Goal: Task Accomplishment & Management: Manage account settings

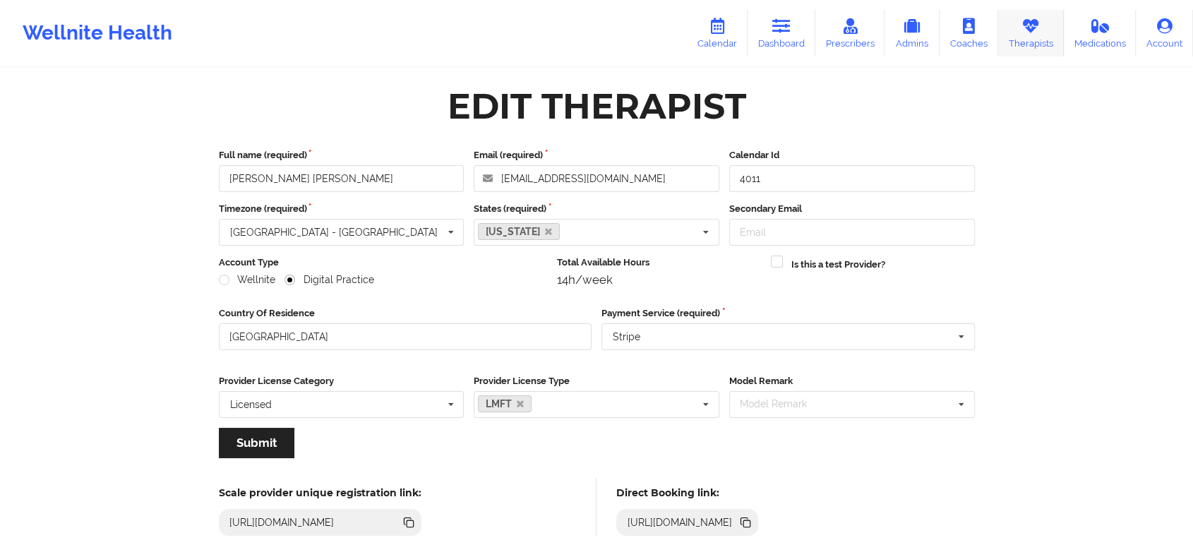
click at [1026, 32] on icon at bounding box center [1031, 26] width 18 height 16
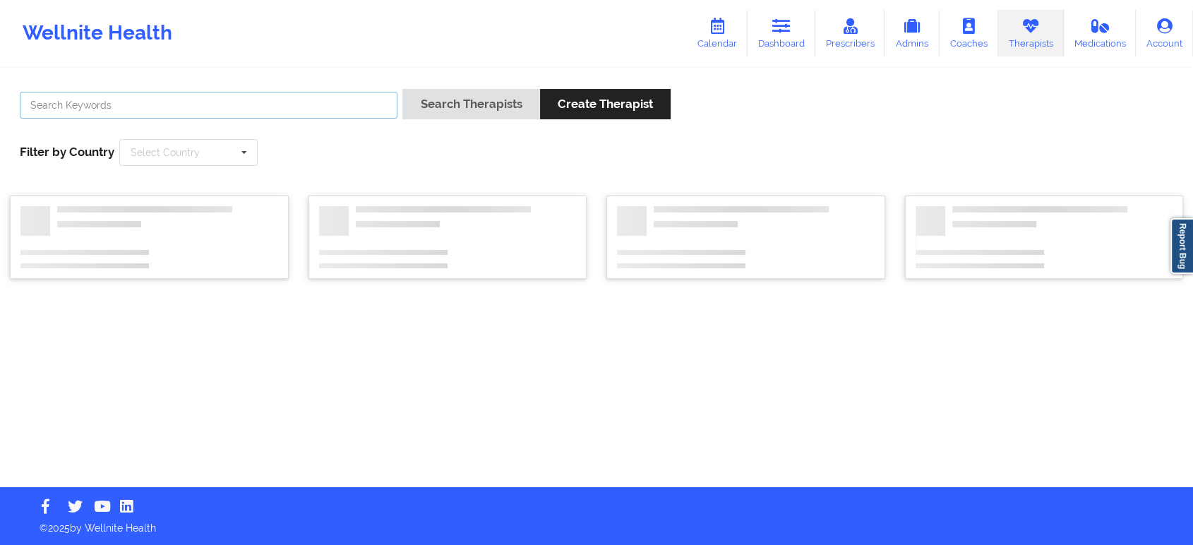
click at [310, 114] on input "text" at bounding box center [209, 105] width 378 height 27
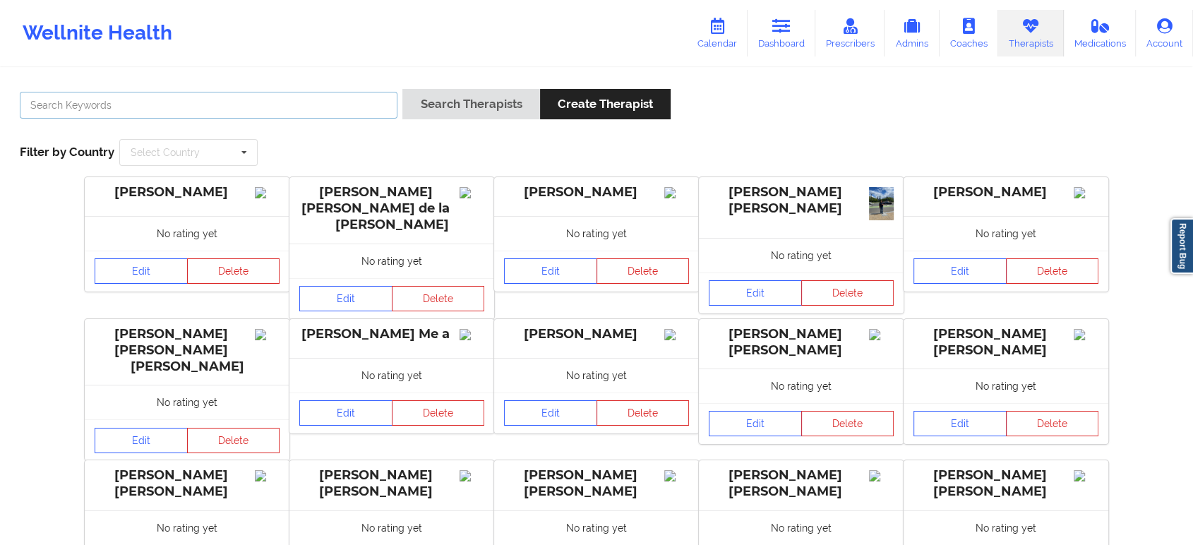
paste input "Shannon Pfeifle"
type input "Pfeifle"
click at [402, 89] on button "Search Therapists" at bounding box center [470, 104] width 137 height 30
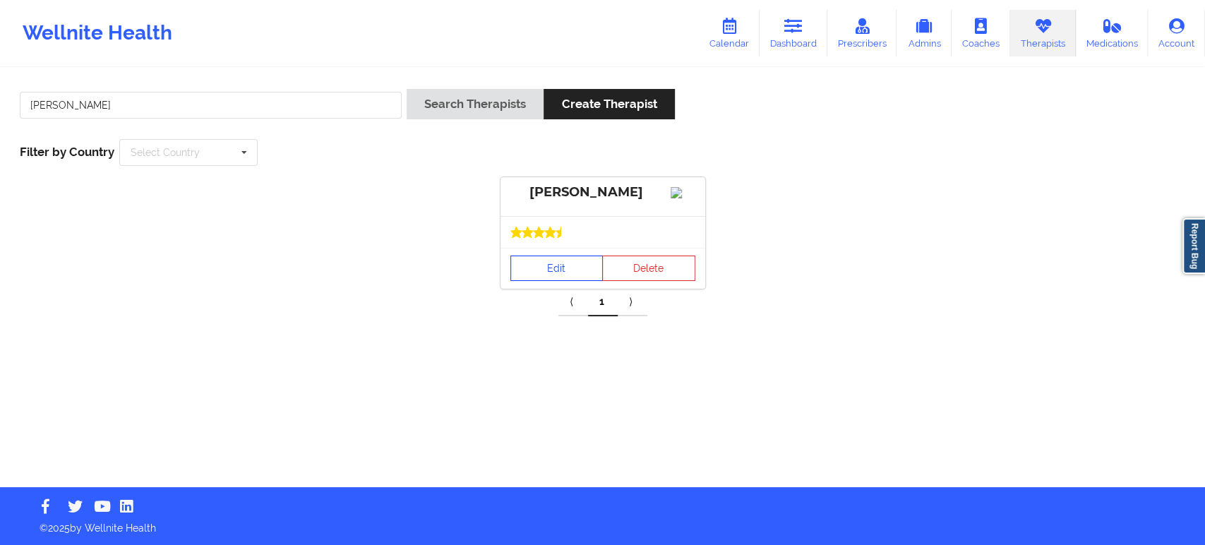
click at [562, 278] on link "Edit" at bounding box center [556, 268] width 93 height 25
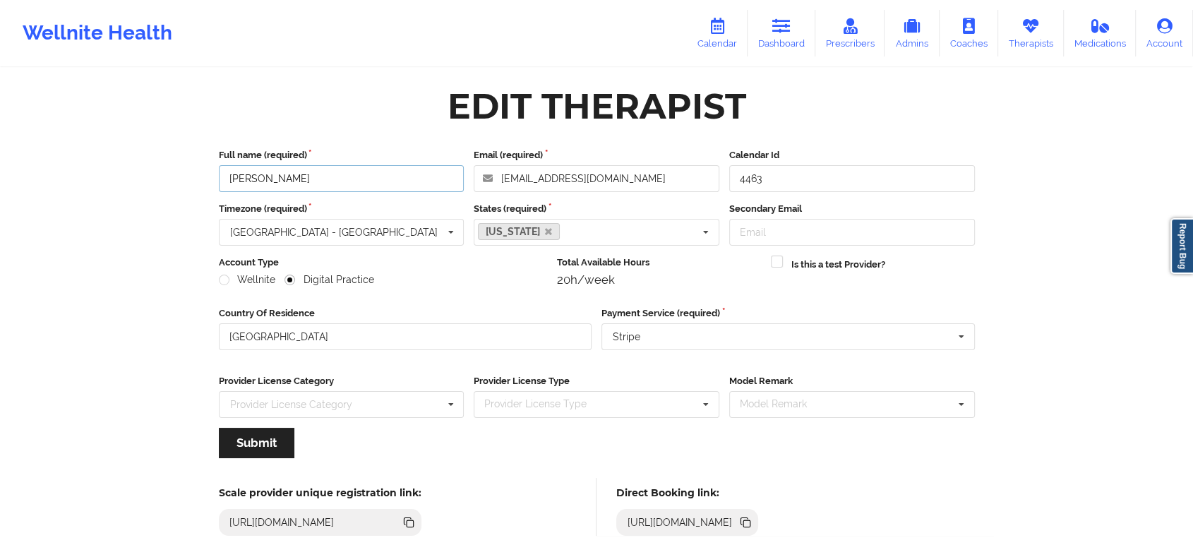
click at [396, 174] on input "Shannon Pfeifle" at bounding box center [342, 178] width 246 height 27
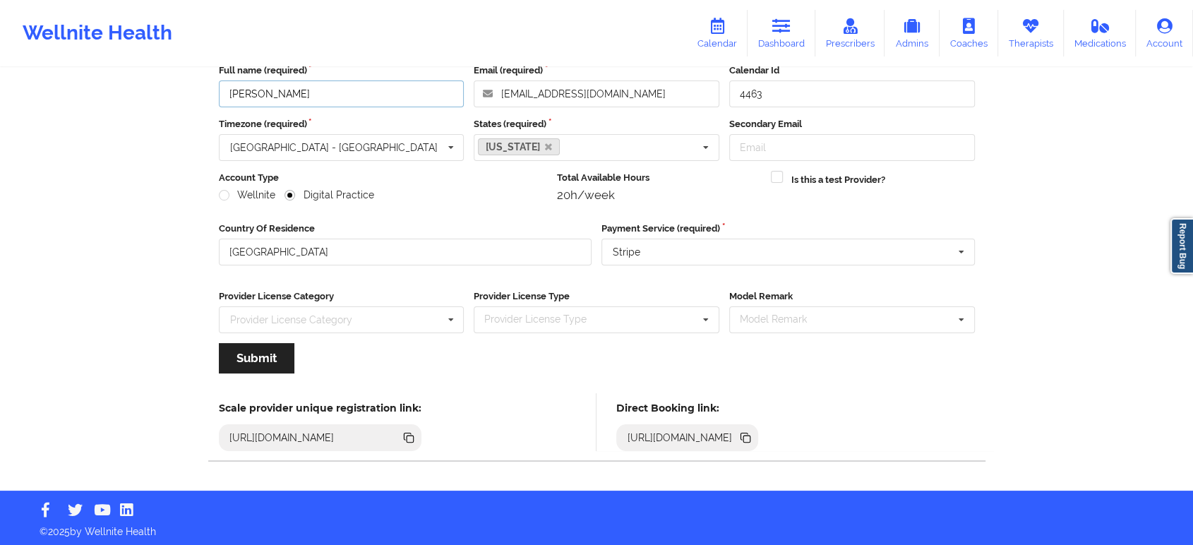
scroll to position [87, 0]
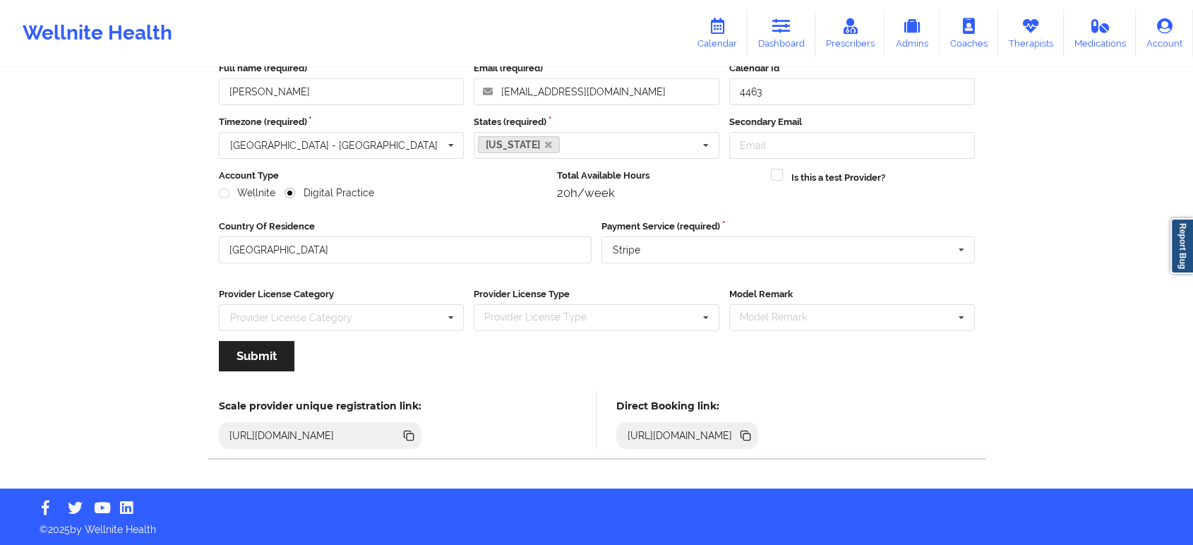
click at [751, 436] on icon at bounding box center [746, 437] width 7 height 7
click at [1045, 24] on link "Therapists" at bounding box center [1031, 33] width 66 height 47
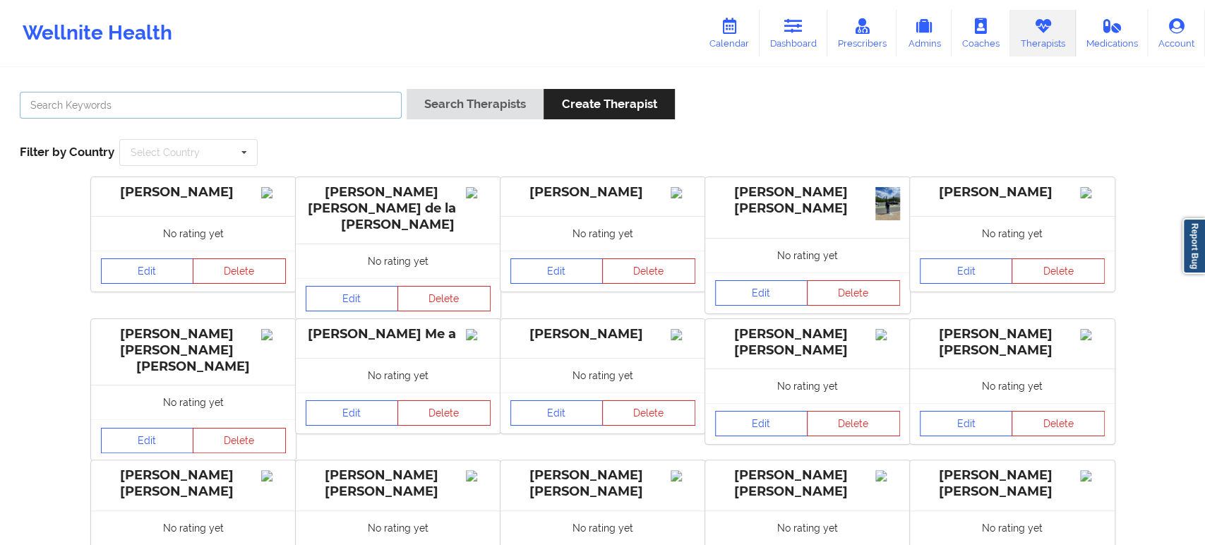
click at [340, 104] on input "text" at bounding box center [211, 105] width 382 height 27
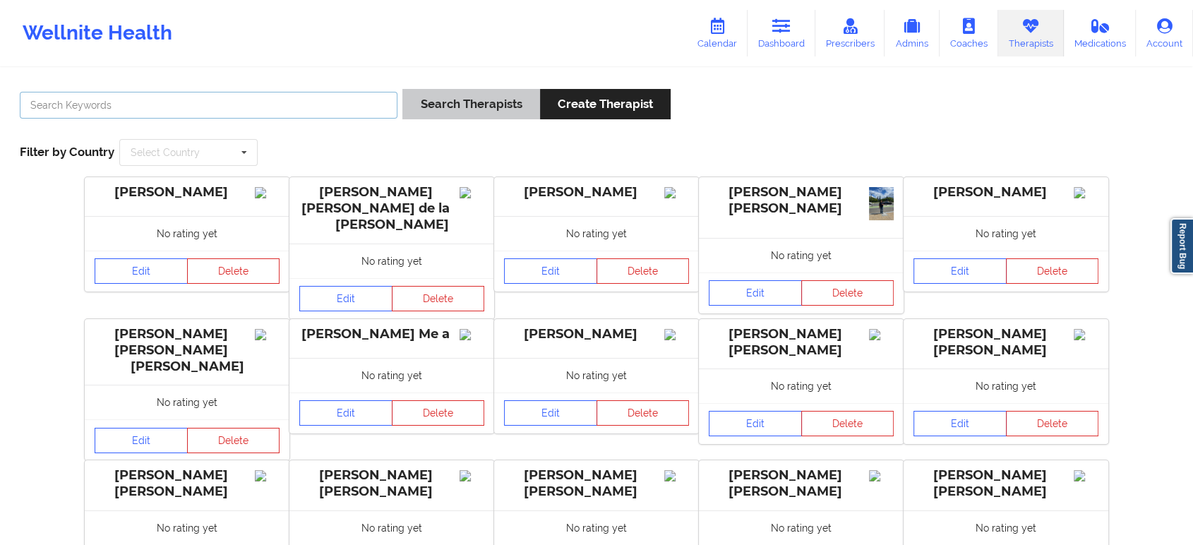
paste input "Quisha Monique Castro"
type input "Quisha Monique Castro"
click at [455, 103] on button "Search Therapists" at bounding box center [470, 104] width 137 height 30
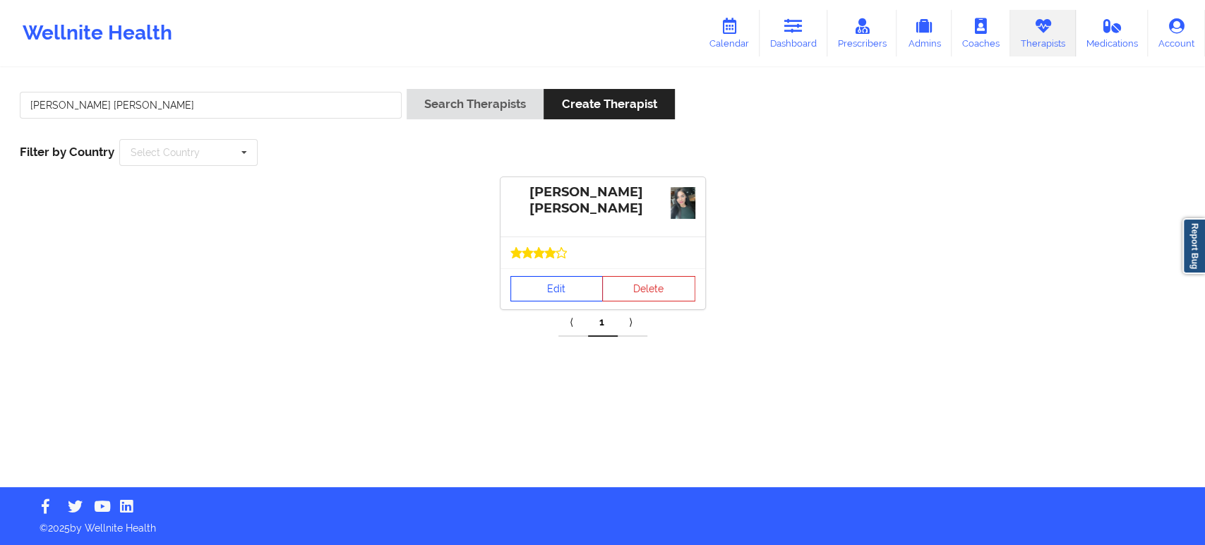
click at [548, 286] on link "Edit" at bounding box center [556, 288] width 93 height 25
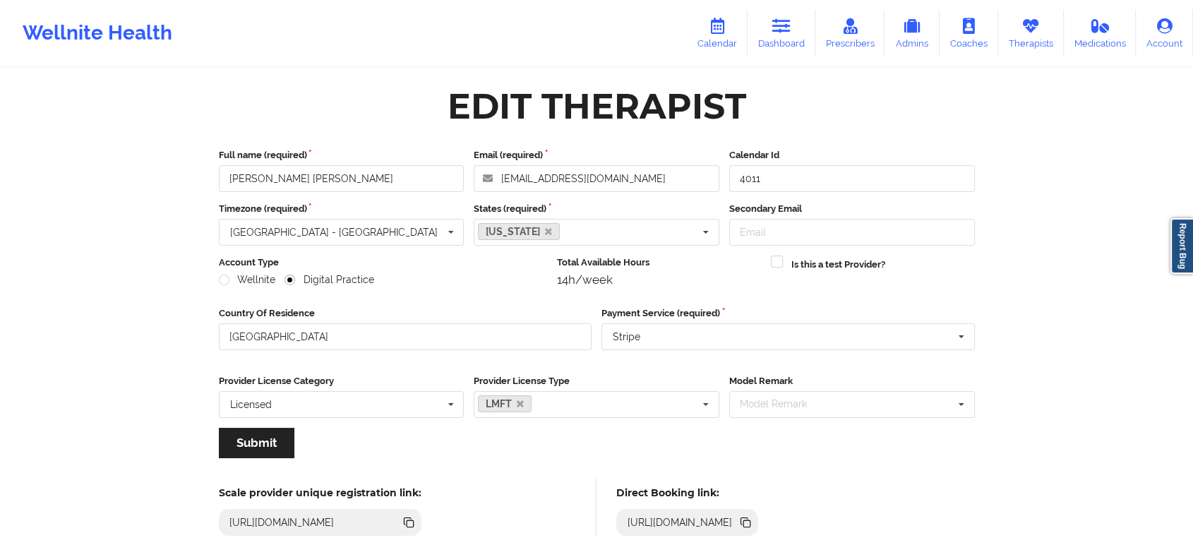
click at [753, 518] on icon at bounding box center [746, 523] width 16 height 16
click at [1008, 35] on link "Therapists" at bounding box center [1031, 33] width 66 height 47
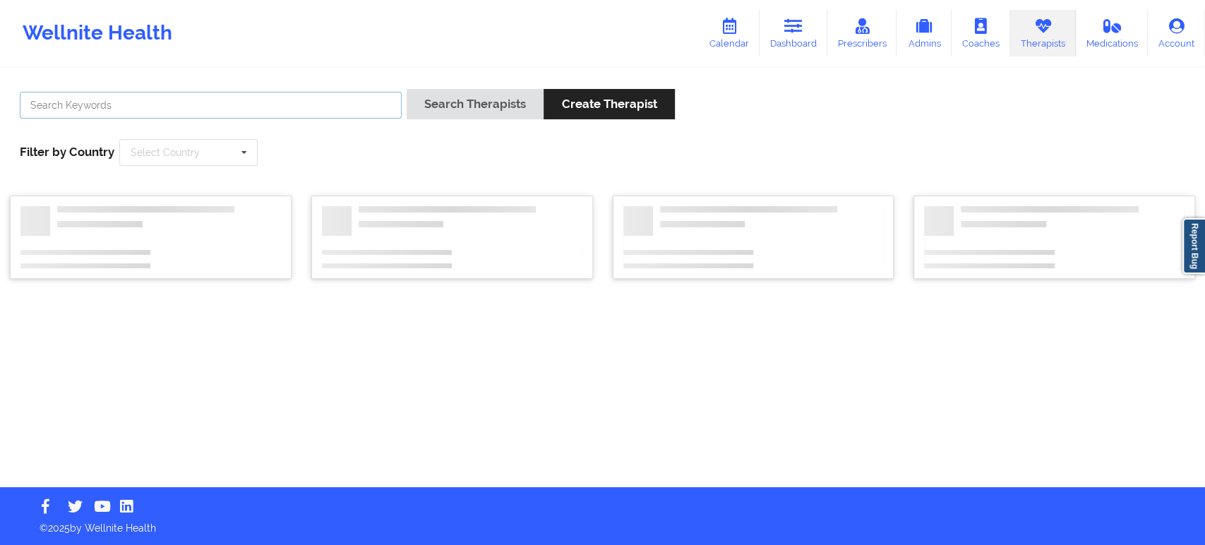
click at [345, 100] on input "text" at bounding box center [211, 105] width 382 height 27
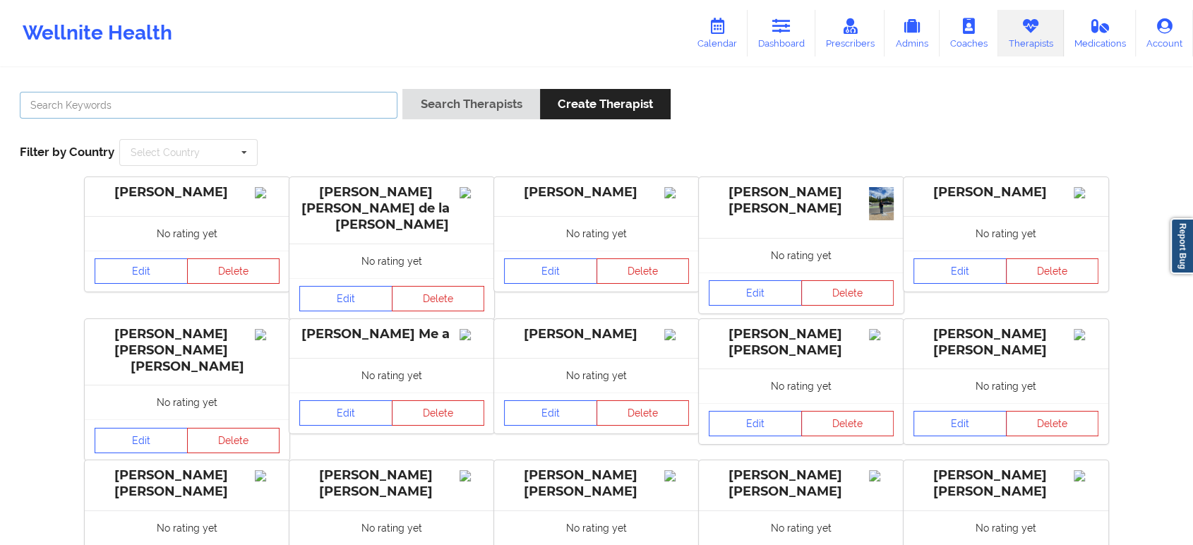
paste input "[PERSON_NAME]"
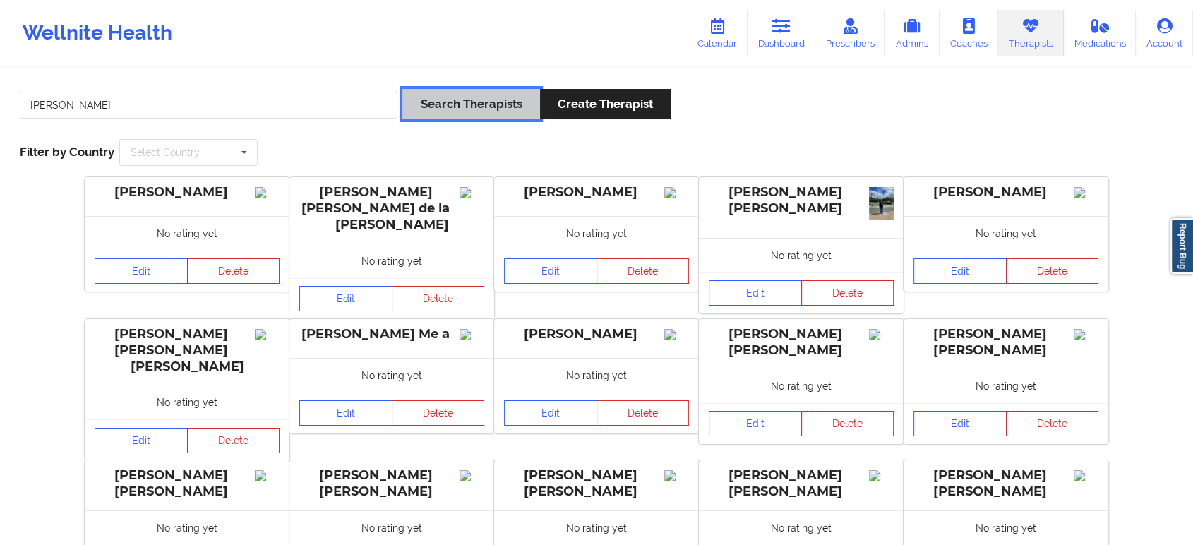
click at [441, 104] on button "Search Therapists" at bounding box center [470, 104] width 137 height 30
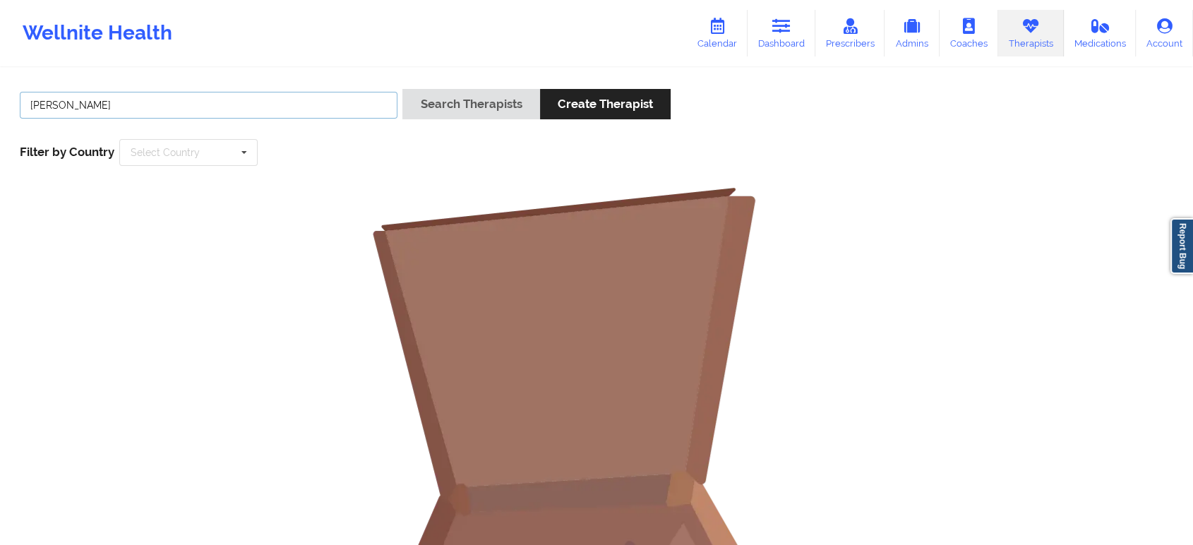
click at [243, 104] on input "[PERSON_NAME]" at bounding box center [209, 105] width 378 height 27
type input "Ronke"
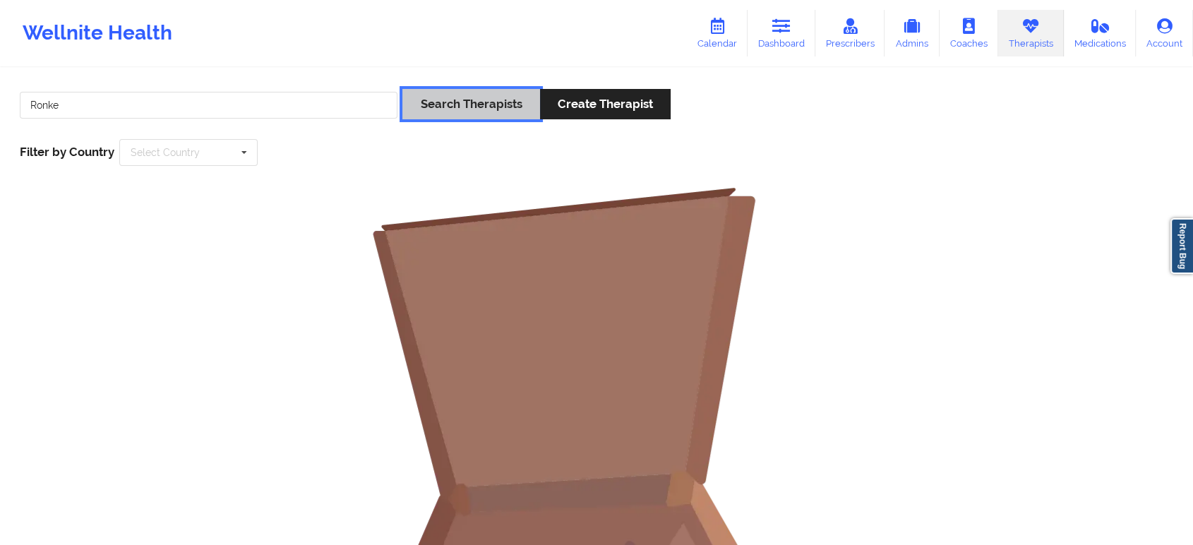
click at [452, 115] on button "Search Therapists" at bounding box center [470, 104] width 137 height 30
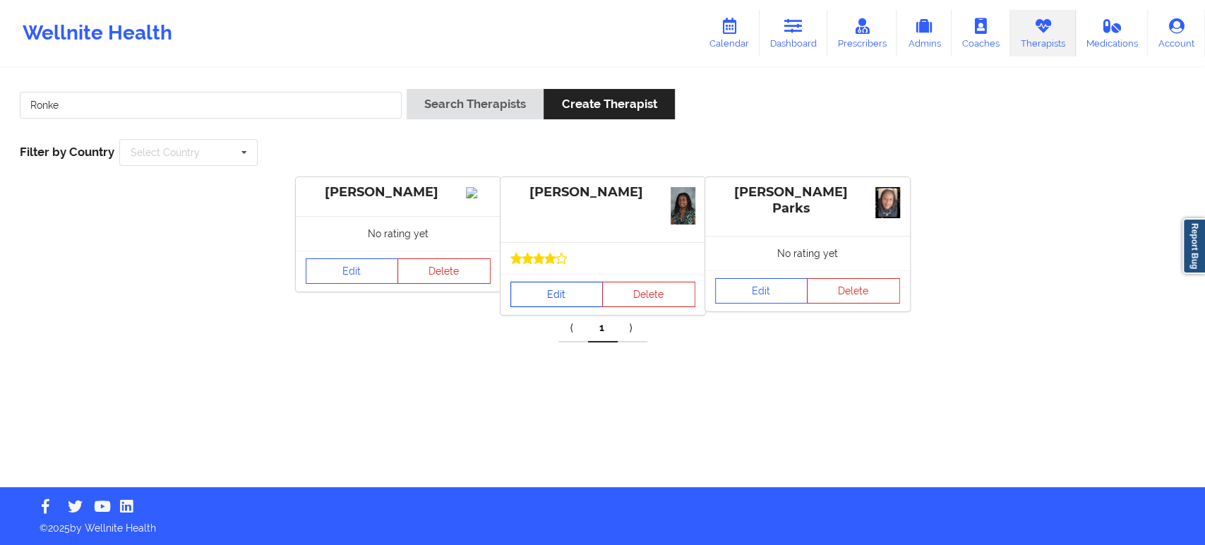
click at [554, 293] on link "Edit" at bounding box center [556, 294] width 93 height 25
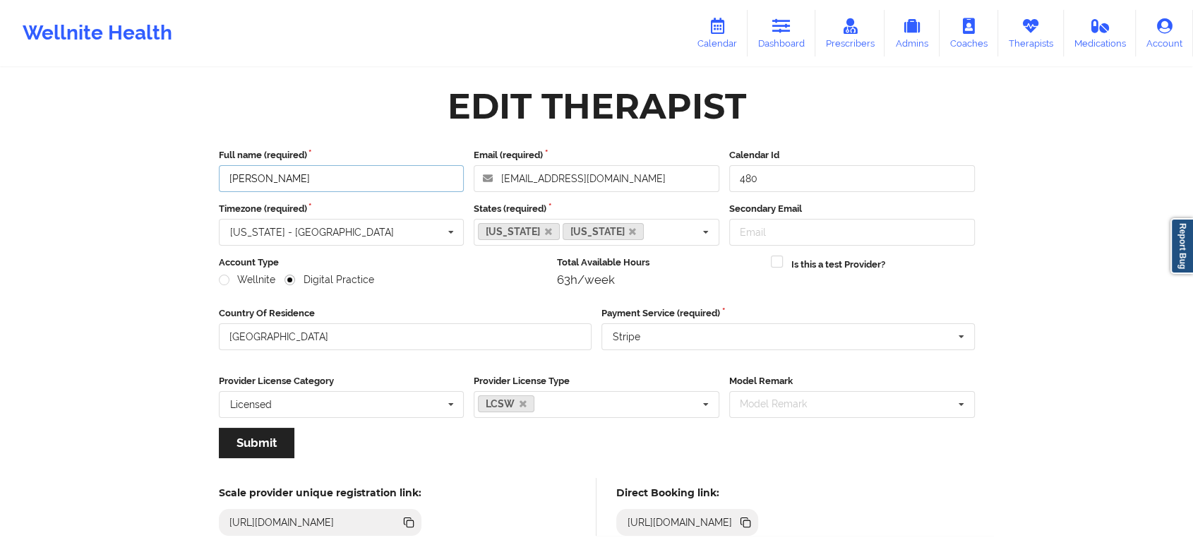
click at [363, 180] on input "[PERSON_NAME]" at bounding box center [342, 178] width 246 height 27
click at [751, 523] on icon at bounding box center [746, 523] width 7 height 7
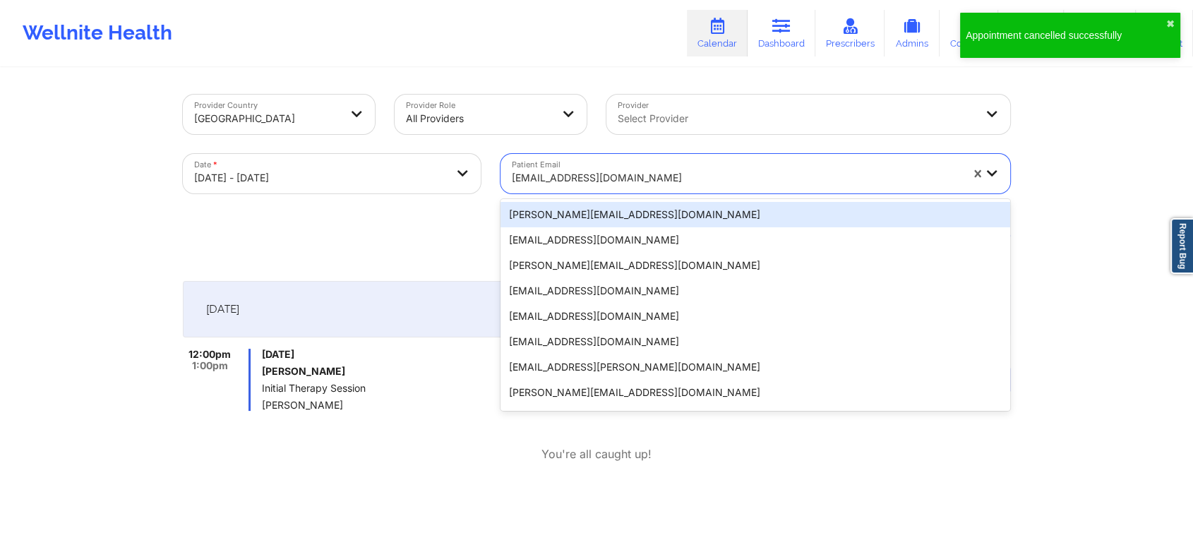
click at [390, 172] on body "Appointment cancelled successfully ✖︎ Wellnite Health Calendar Dashboard Prescr…" at bounding box center [596, 272] width 1193 height 545
select select "2025-9"
select select "2025-10"
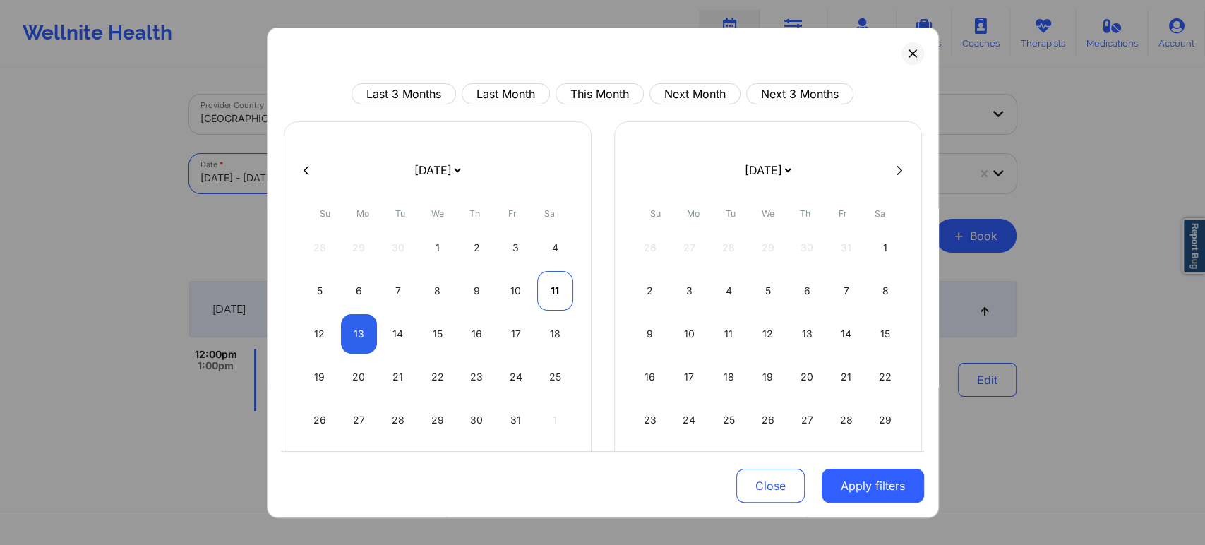
click at [550, 289] on div "11" at bounding box center [555, 291] width 36 height 40
select select "2025-9"
select select "2025-10"
click at [544, 289] on div "11" at bounding box center [555, 291] width 36 height 40
select select "2025-9"
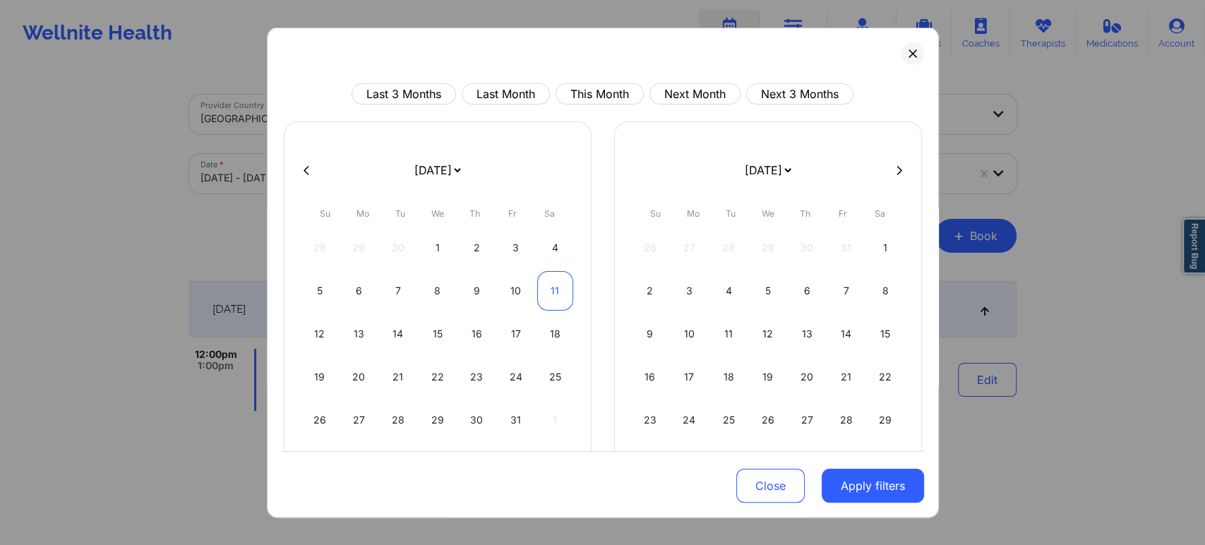
select select "2025-10"
click at [903, 490] on button "Apply filters" at bounding box center [873, 486] width 102 height 34
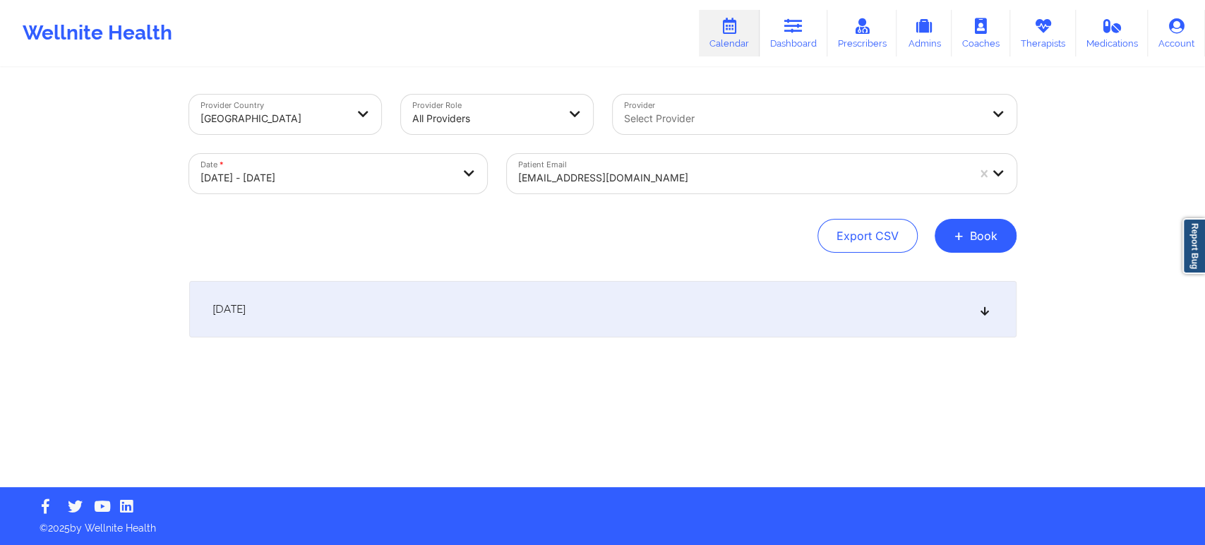
click at [767, 179] on div at bounding box center [742, 177] width 449 height 17
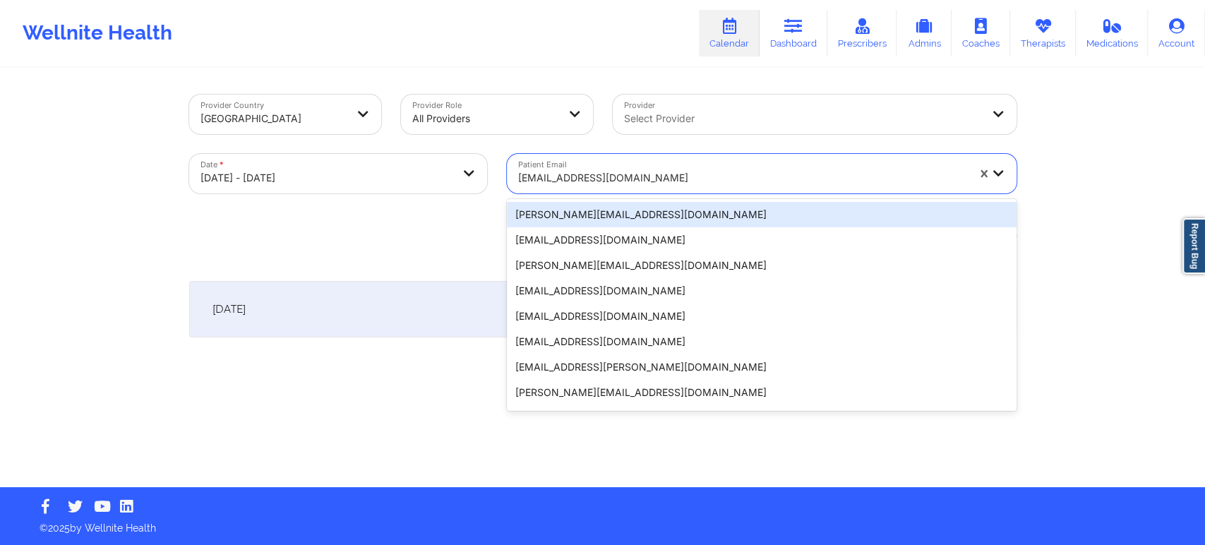
paste input "[EMAIL_ADDRESS][DOMAIN_NAME]"
type input "[EMAIL_ADDRESS][DOMAIN_NAME]"
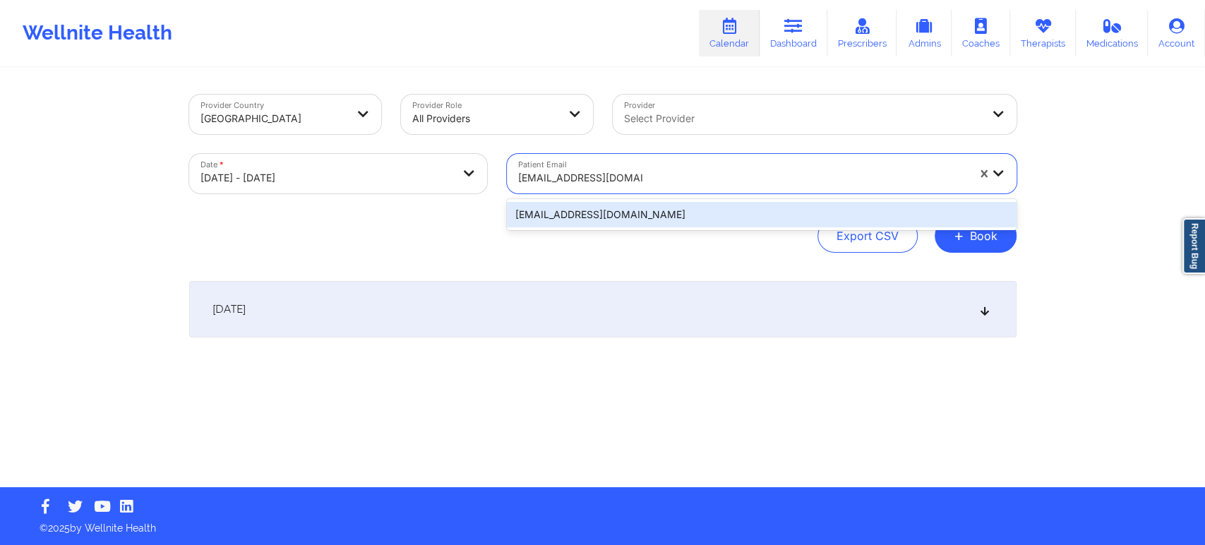
click at [730, 220] on div "[EMAIL_ADDRESS][DOMAIN_NAME]" at bounding box center [762, 214] width 510 height 25
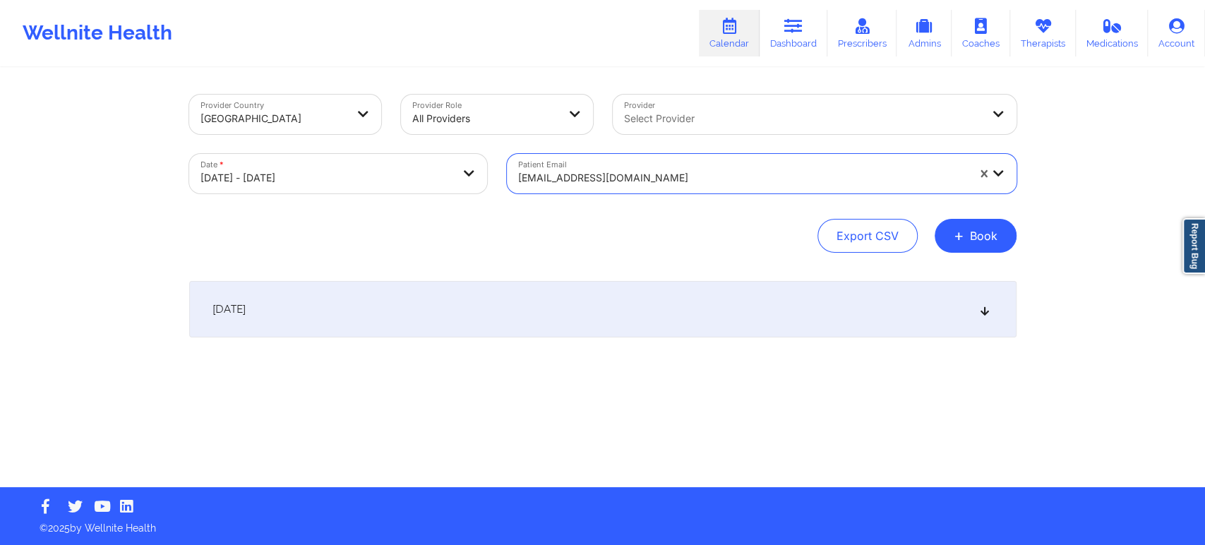
click at [729, 308] on div "[DATE]" at bounding box center [602, 309] width 827 height 56
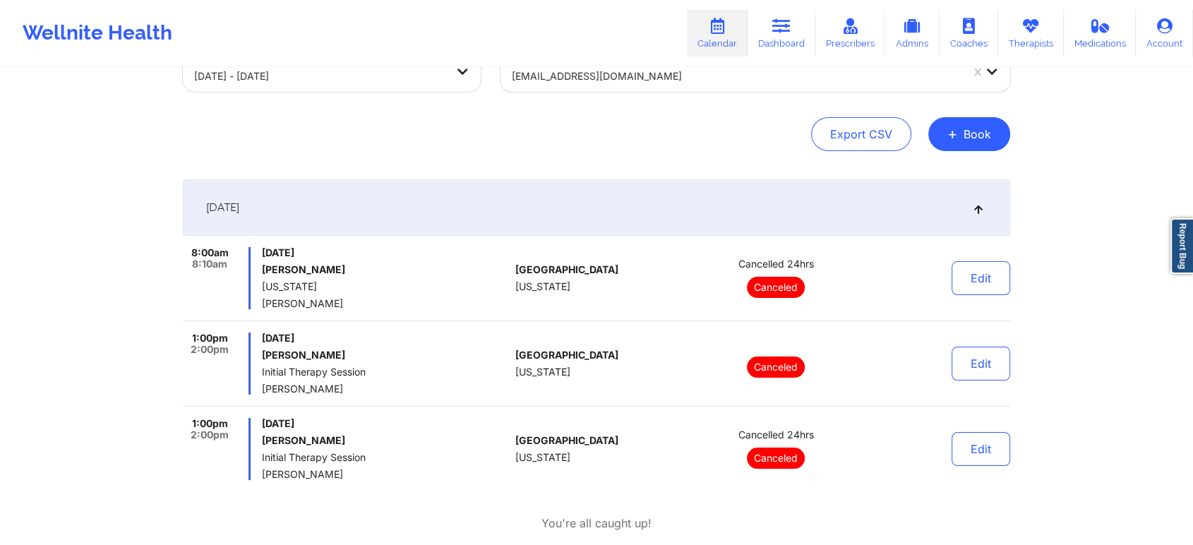
scroll to position [78, 0]
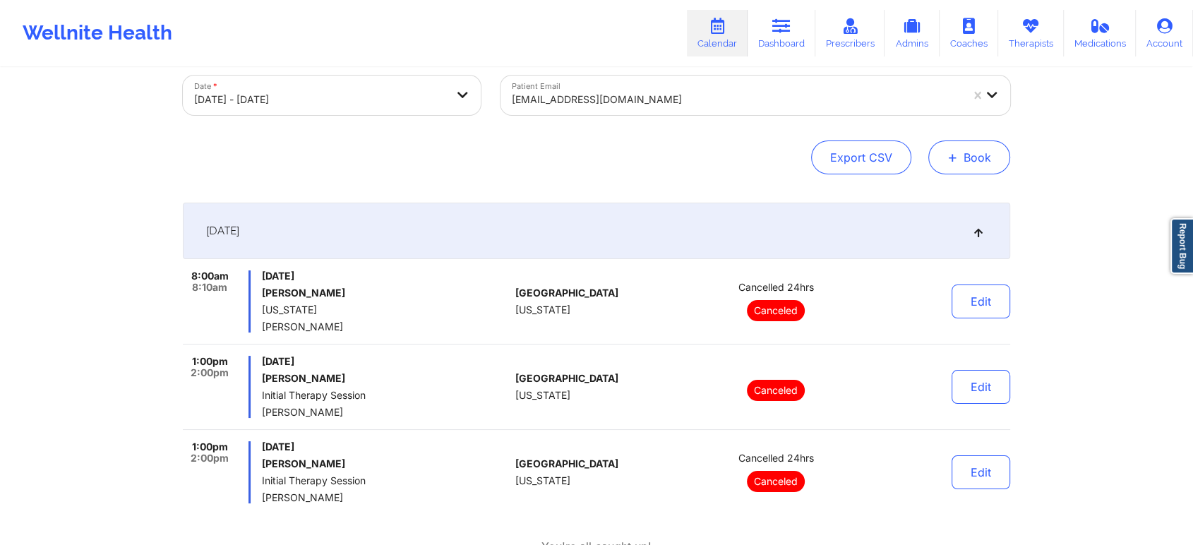
click at [978, 153] on button "+ Book" at bounding box center [969, 158] width 82 height 34
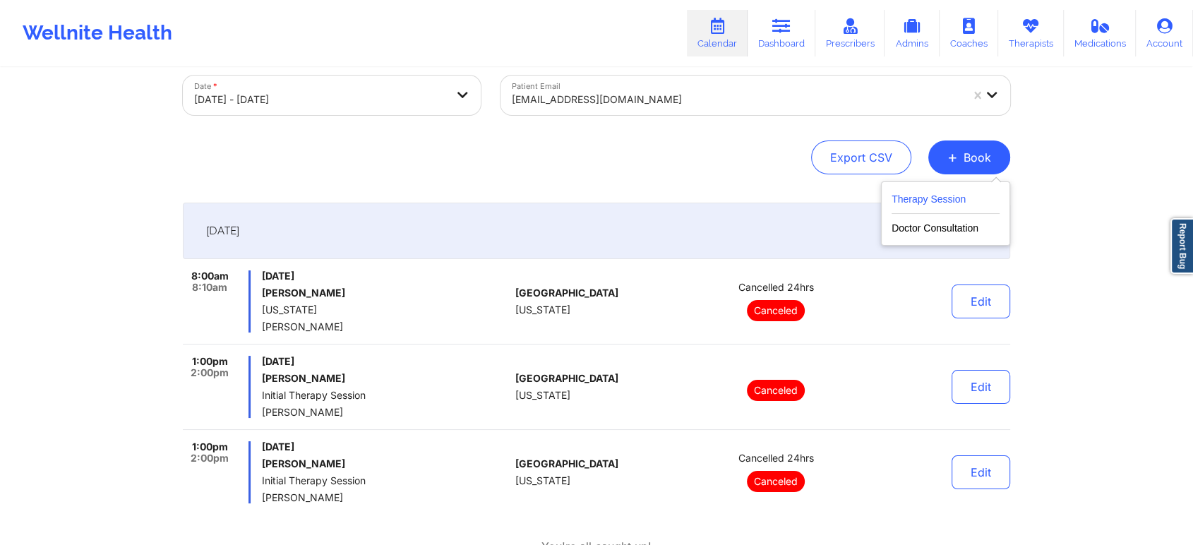
click at [960, 196] on button "Therapy Session" at bounding box center [946, 202] width 108 height 23
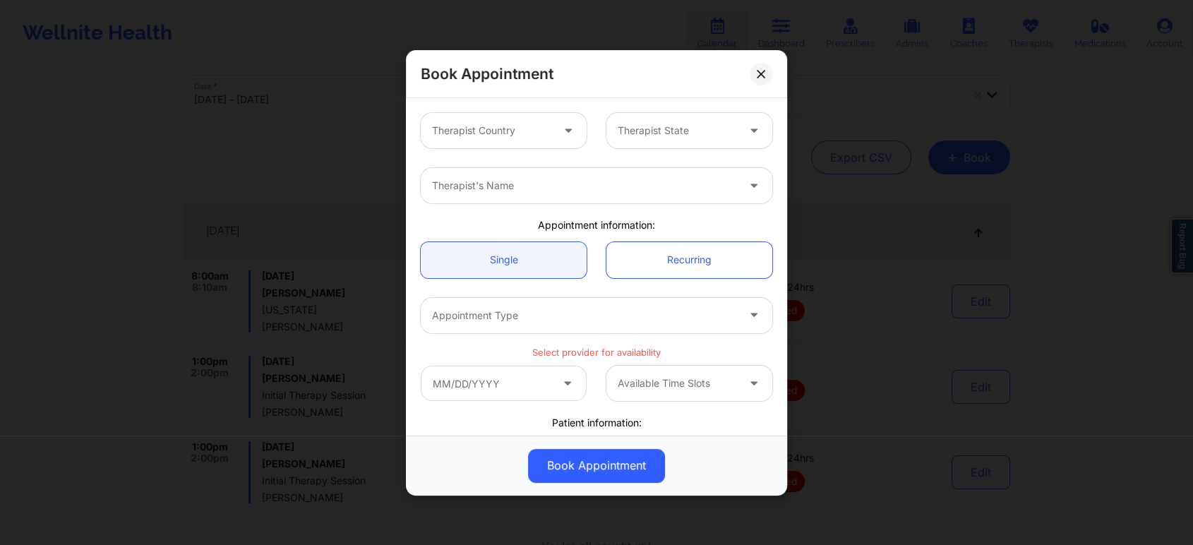
click at [534, 128] on div at bounding box center [491, 130] width 119 height 17
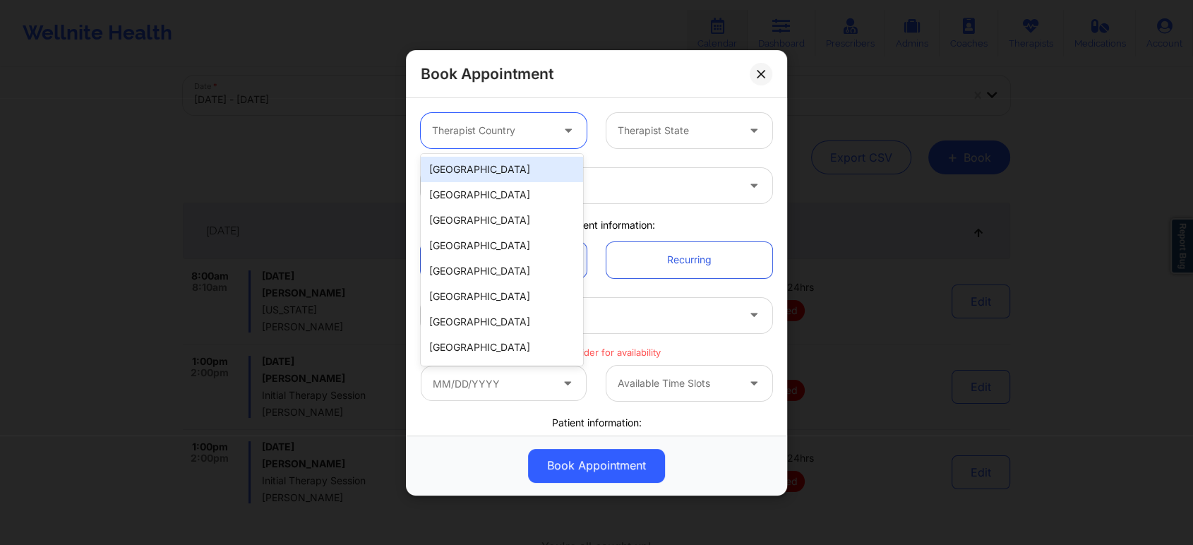
click at [525, 174] on div "[GEOGRAPHIC_DATA]" at bounding box center [502, 169] width 162 height 25
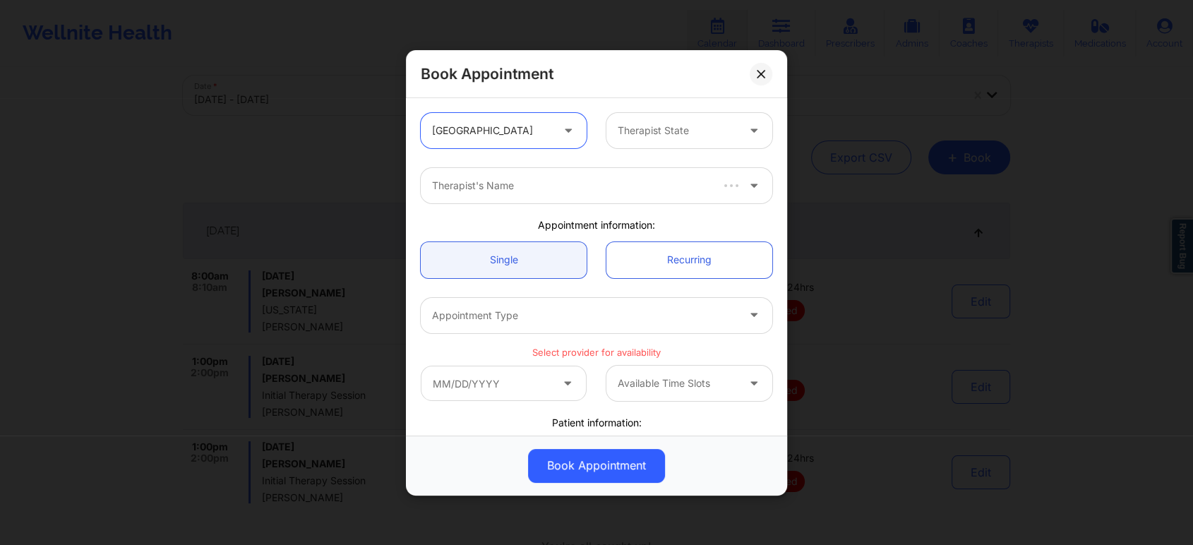
click at [664, 119] on div "Therapist State" at bounding box center [672, 130] width 132 height 35
type input "flo"
click at [638, 183] on div at bounding box center [584, 185] width 305 height 17
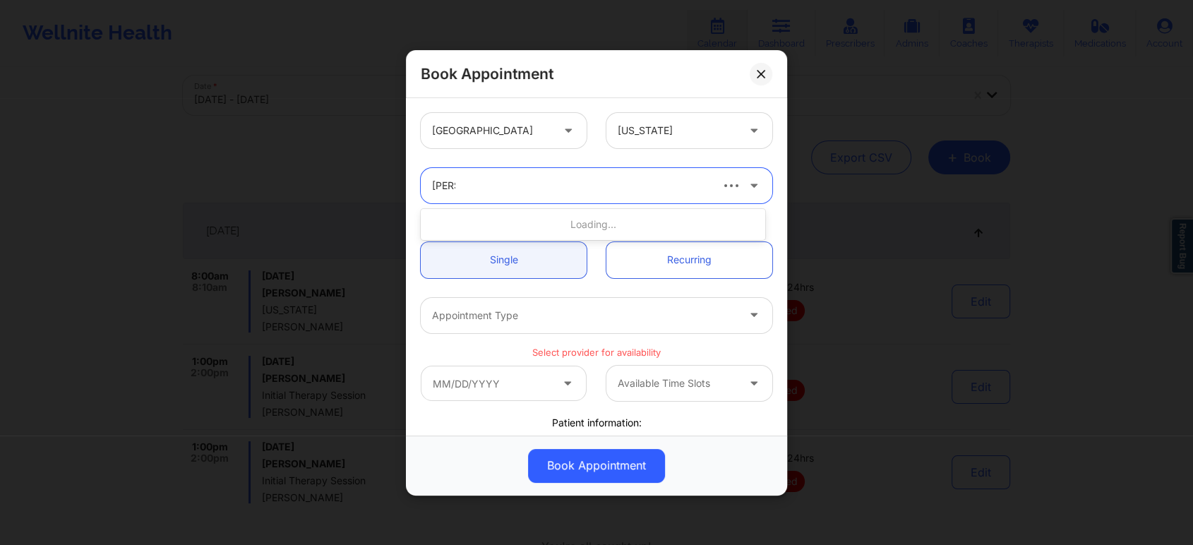
type input "[PERSON_NAME] w"
click at [547, 225] on div "[PERSON_NAME]" at bounding box center [593, 224] width 345 height 25
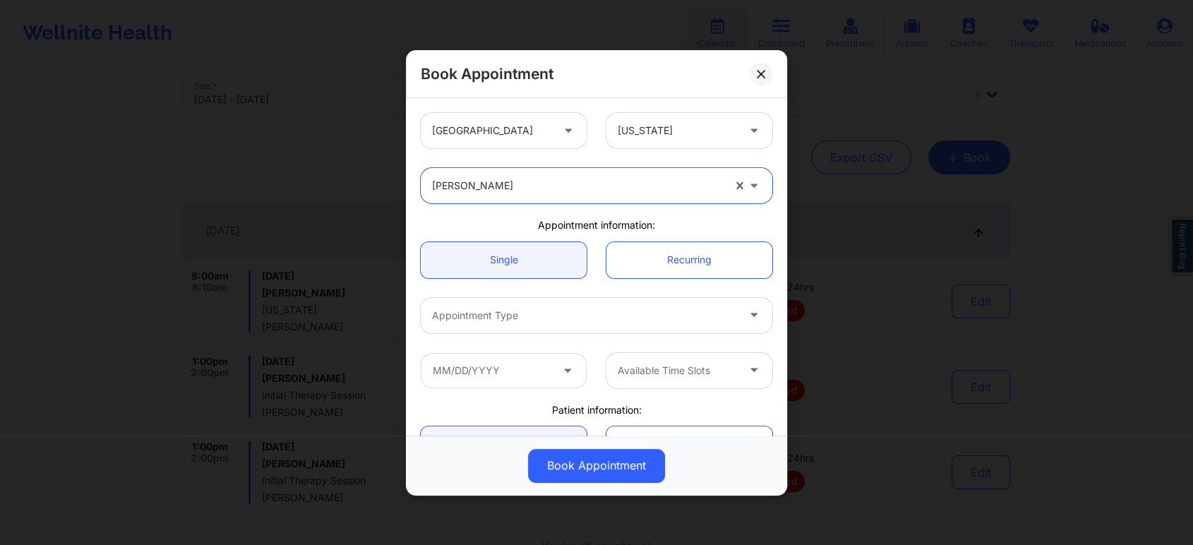
click at [543, 324] on div "Appointment Type" at bounding box center [580, 314] width 318 height 35
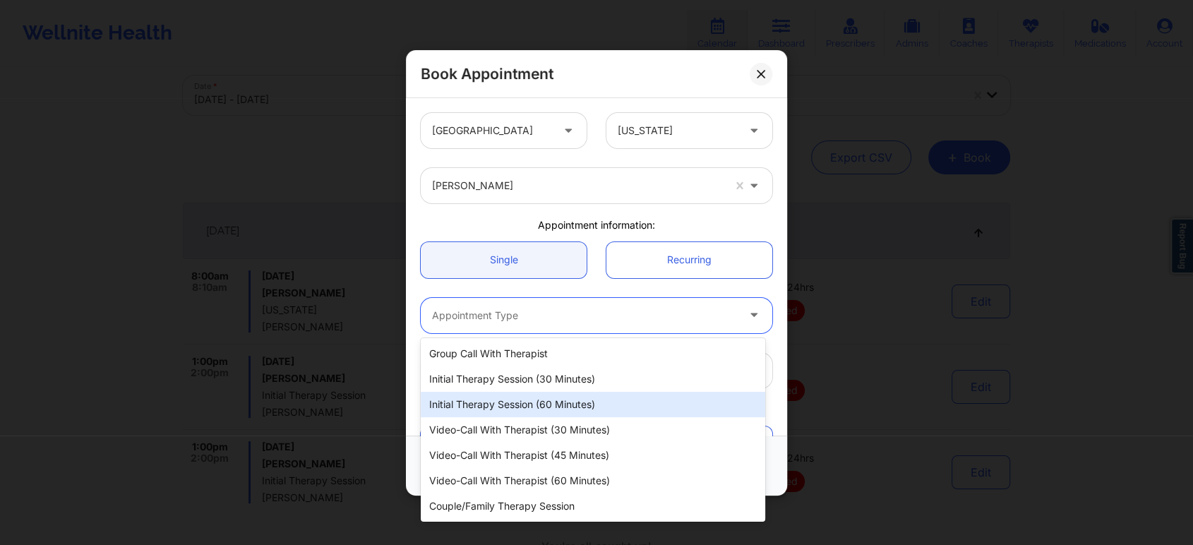
click at [581, 400] on div "Initial Therapy Session (60 minutes)" at bounding box center [593, 404] width 345 height 25
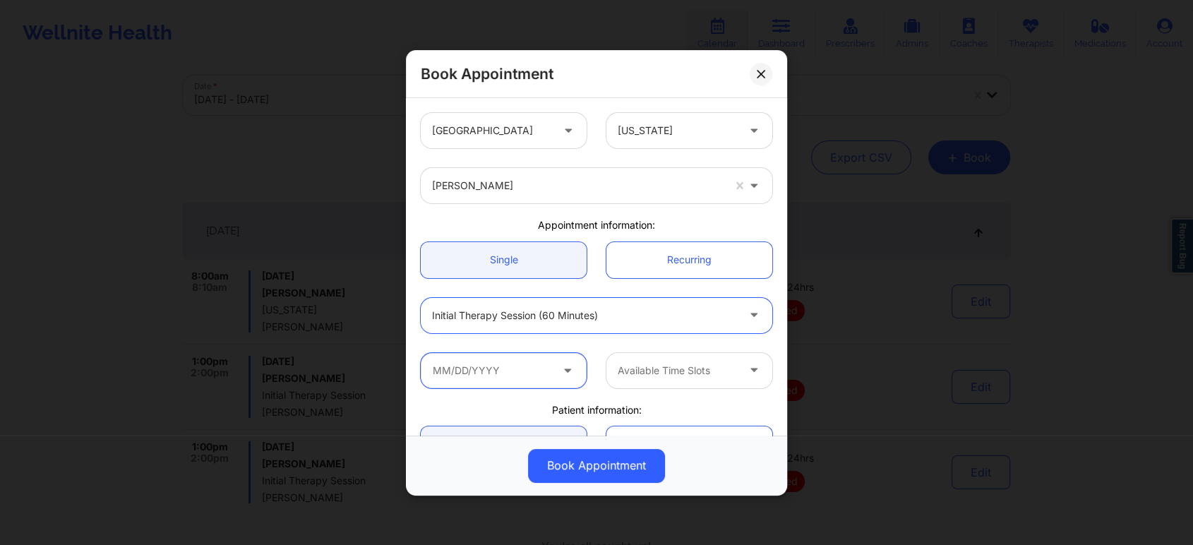
click at [530, 370] on input "text" at bounding box center [504, 369] width 166 height 35
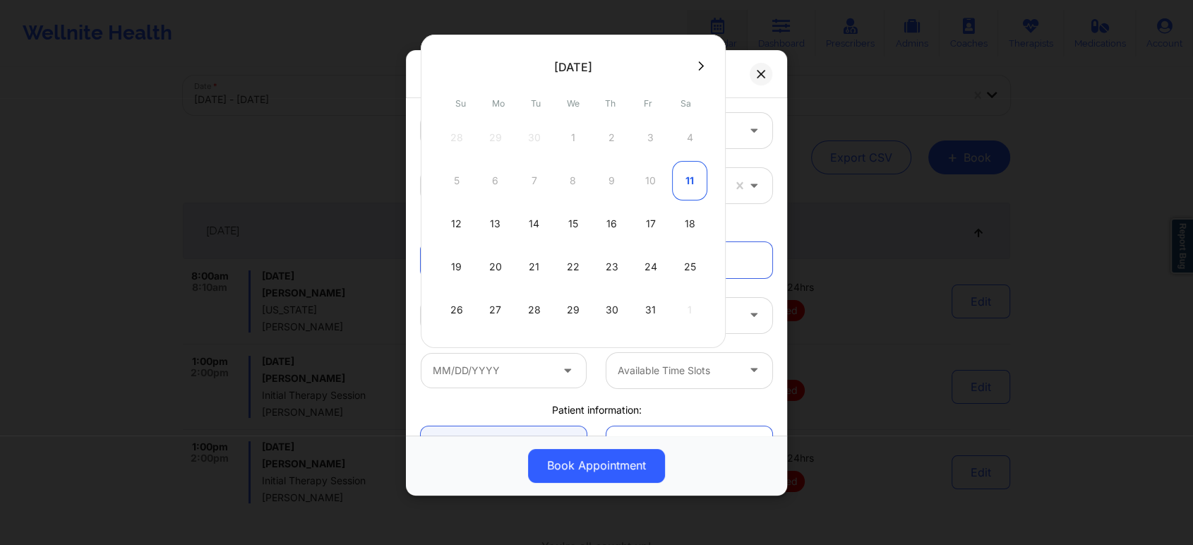
click at [695, 177] on div "11" at bounding box center [689, 181] width 35 height 40
type input "[DATE]"
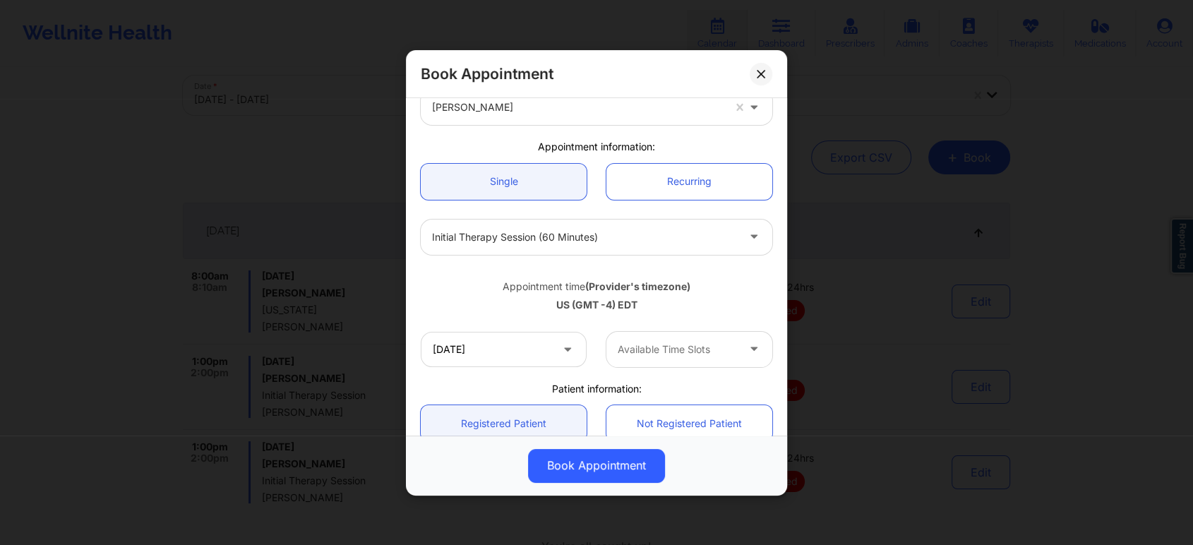
click at [712, 361] on div "Available Time Slots" at bounding box center [672, 348] width 132 height 35
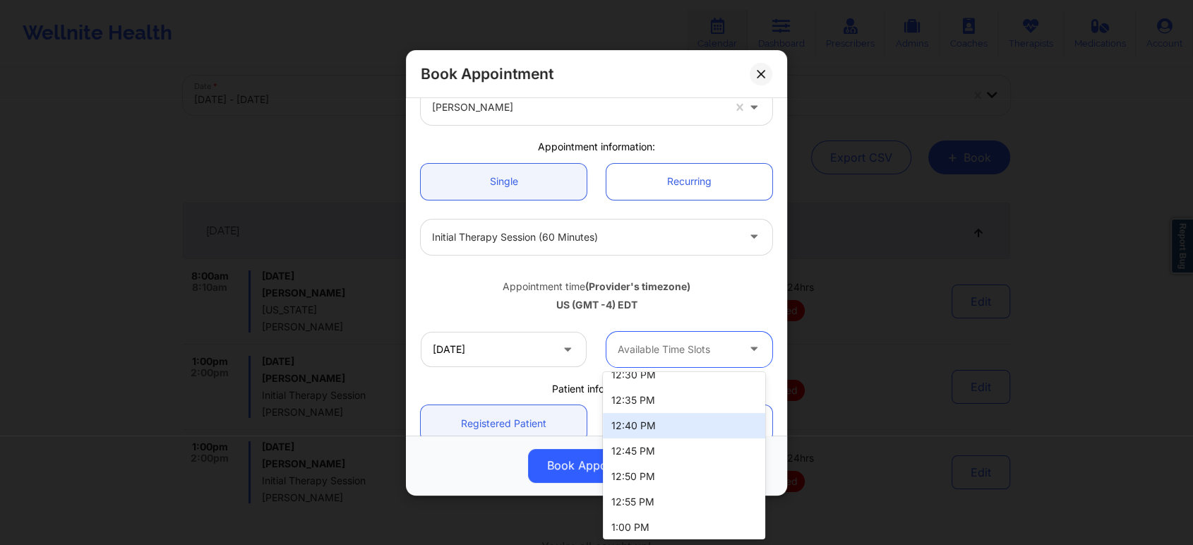
scroll to position [549, 0]
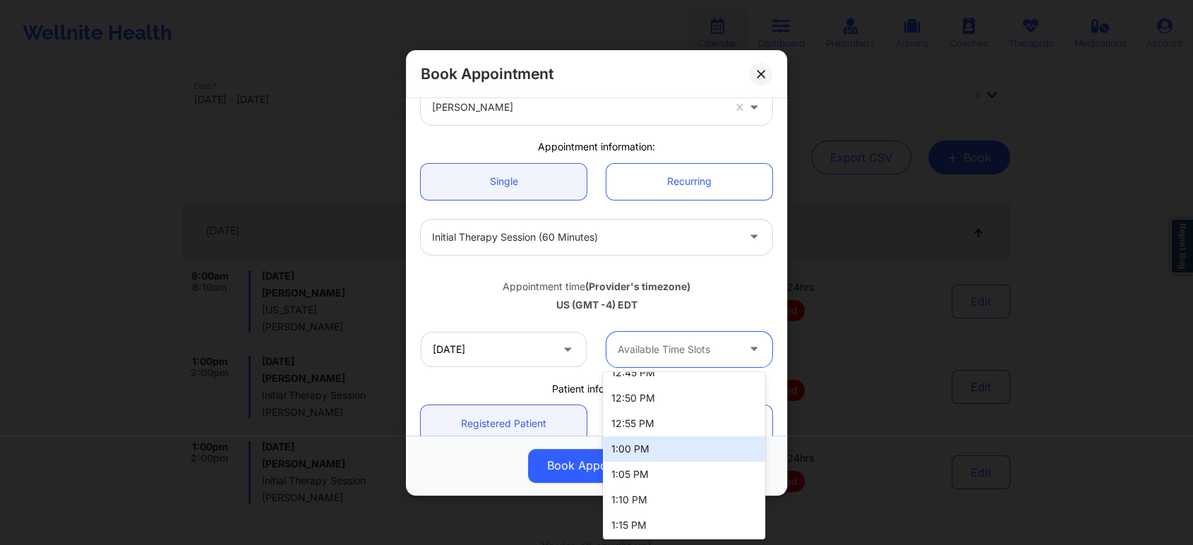
click at [653, 443] on div "1:00 PM" at bounding box center [684, 448] width 162 height 25
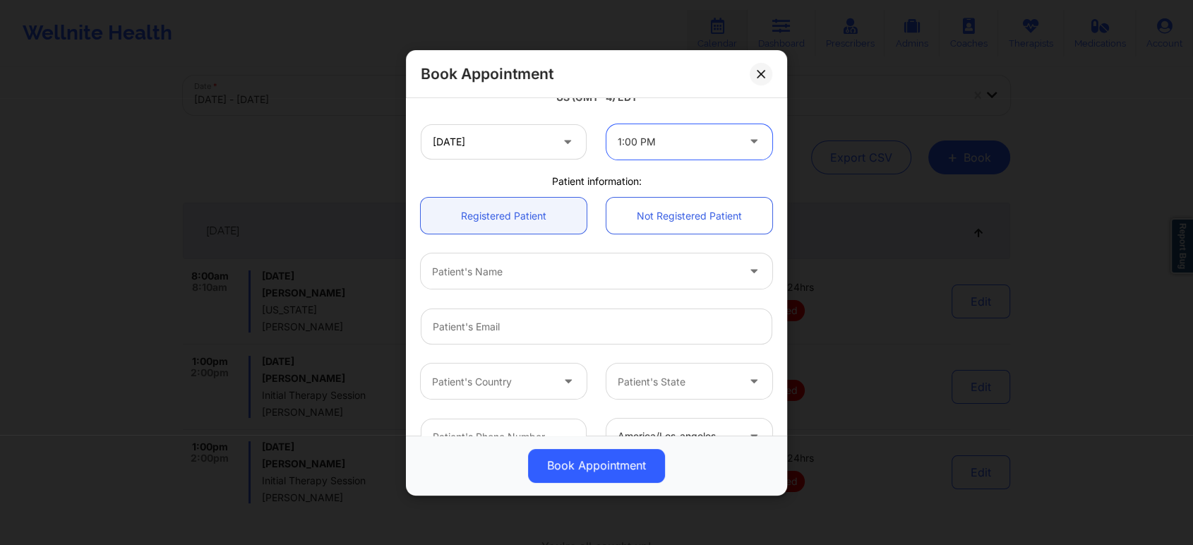
scroll to position [313, 0]
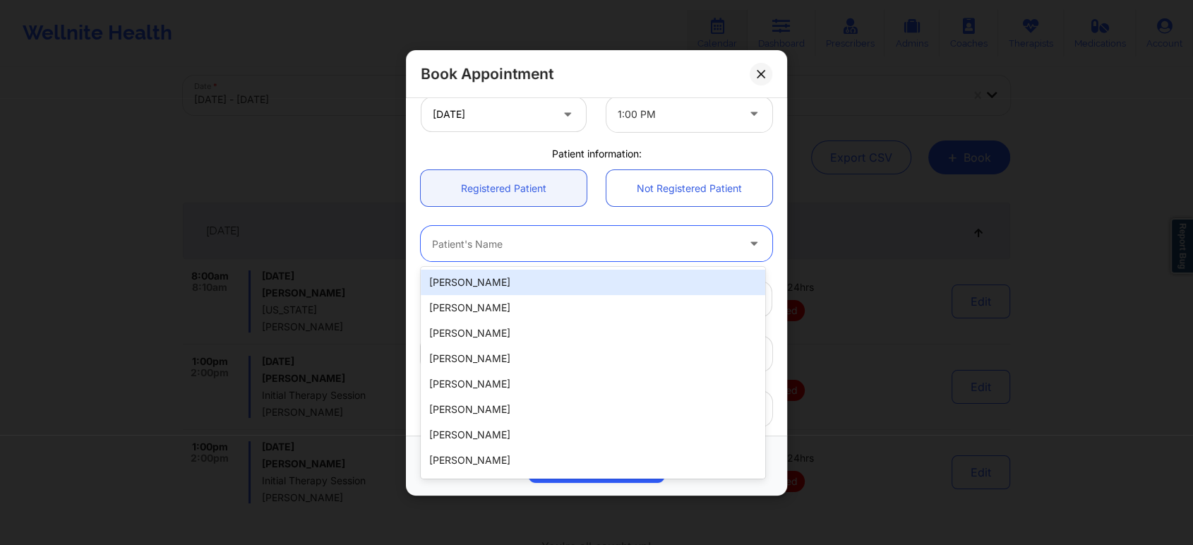
click at [615, 254] on div "Patient's Name" at bounding box center [580, 243] width 318 height 35
paste input "[EMAIL_ADDRESS][DOMAIN_NAME]"
type input "[EMAIL_ADDRESS][DOMAIN_NAME]"
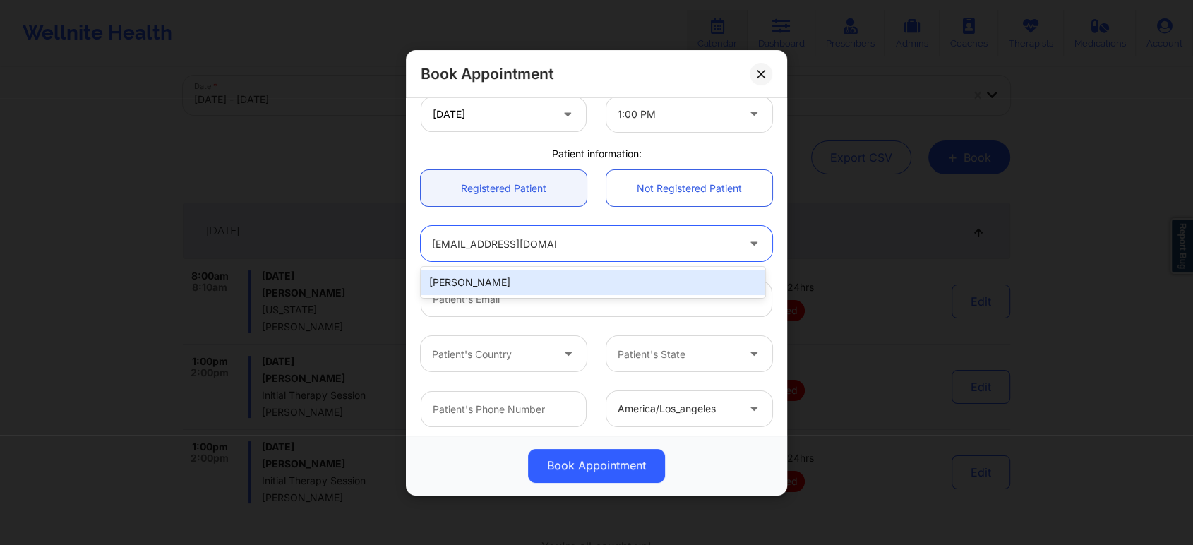
click at [566, 273] on div "[PERSON_NAME]" at bounding box center [593, 282] width 345 height 25
type input "[EMAIL_ADDRESS][DOMAIN_NAME]"
type input "4072425935"
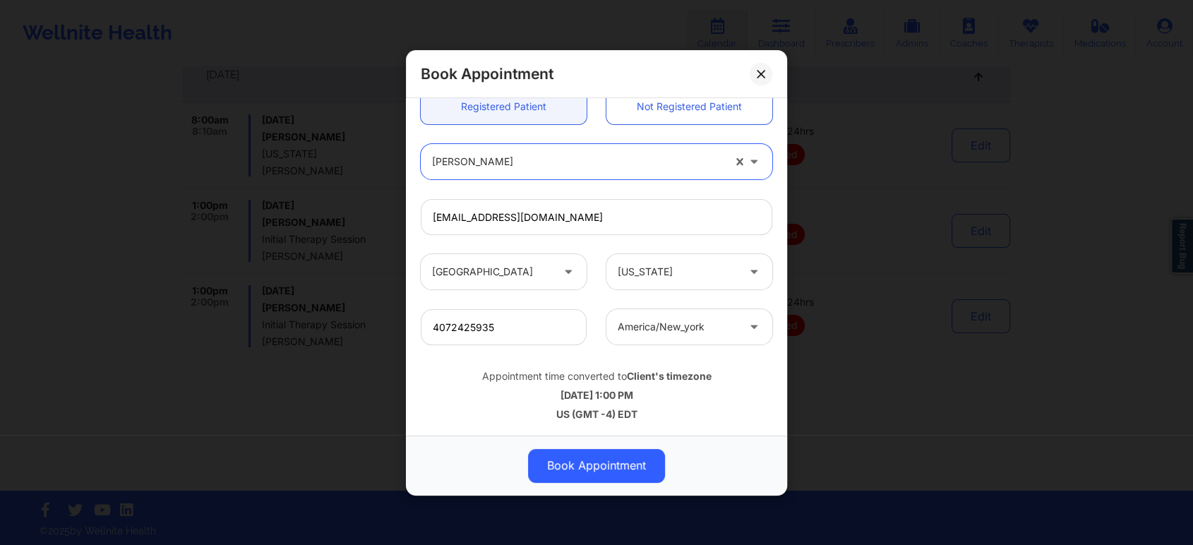
scroll to position [237, 0]
click at [597, 467] on button "Book Appointment" at bounding box center [596, 465] width 137 height 34
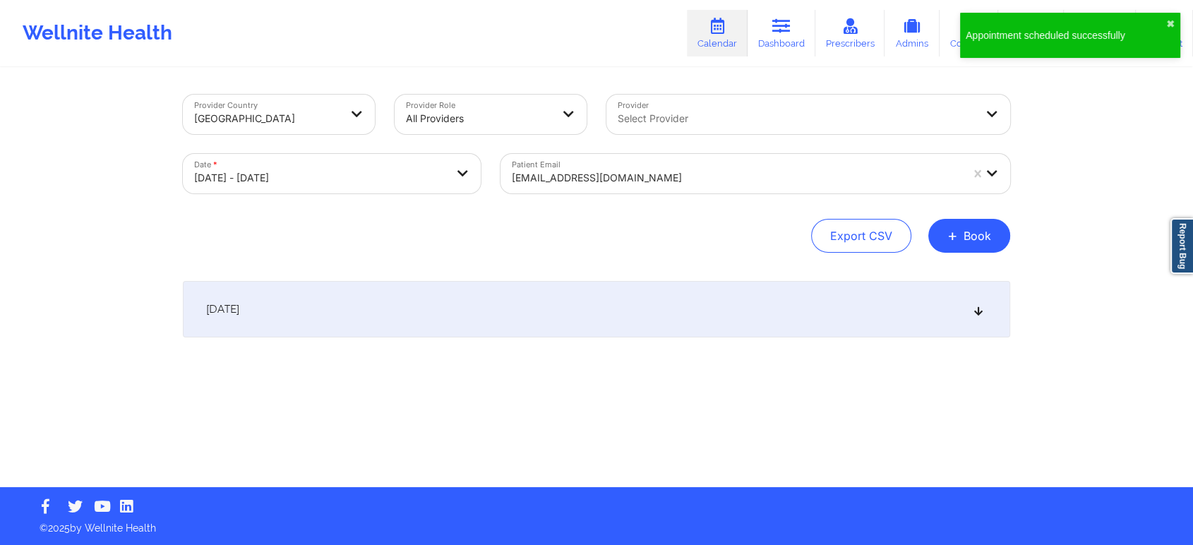
scroll to position [0, 0]
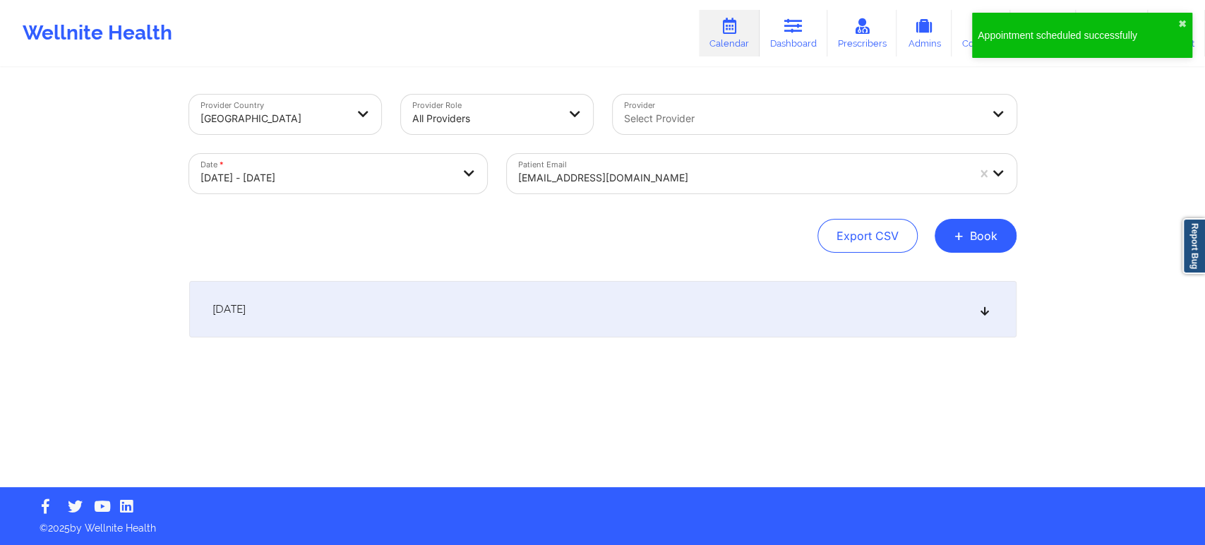
click at [680, 304] on div "[DATE]" at bounding box center [602, 309] width 827 height 56
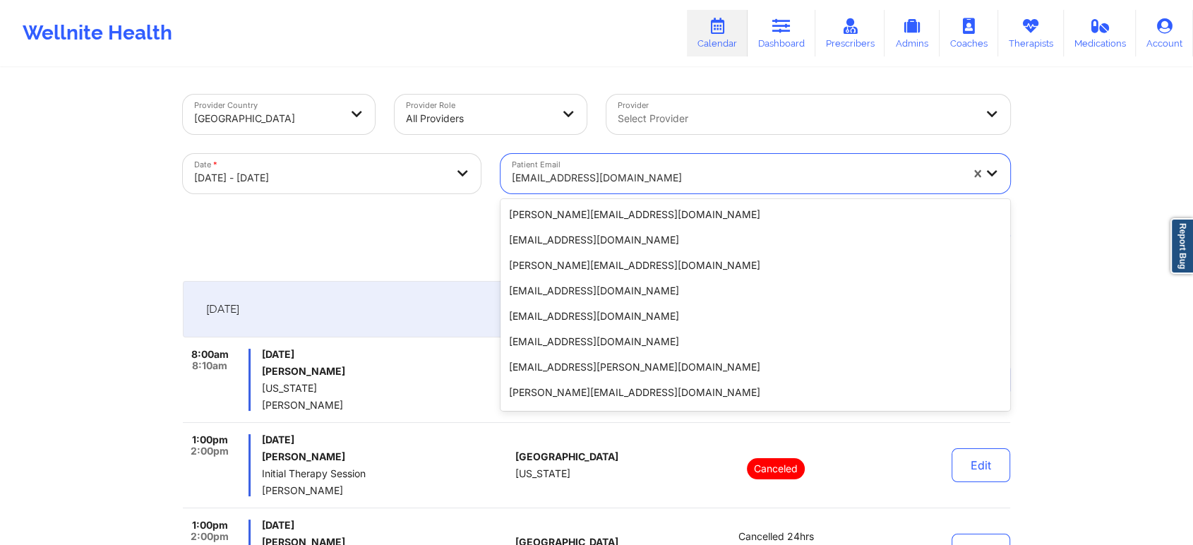
click at [726, 177] on div at bounding box center [736, 177] width 449 height 17
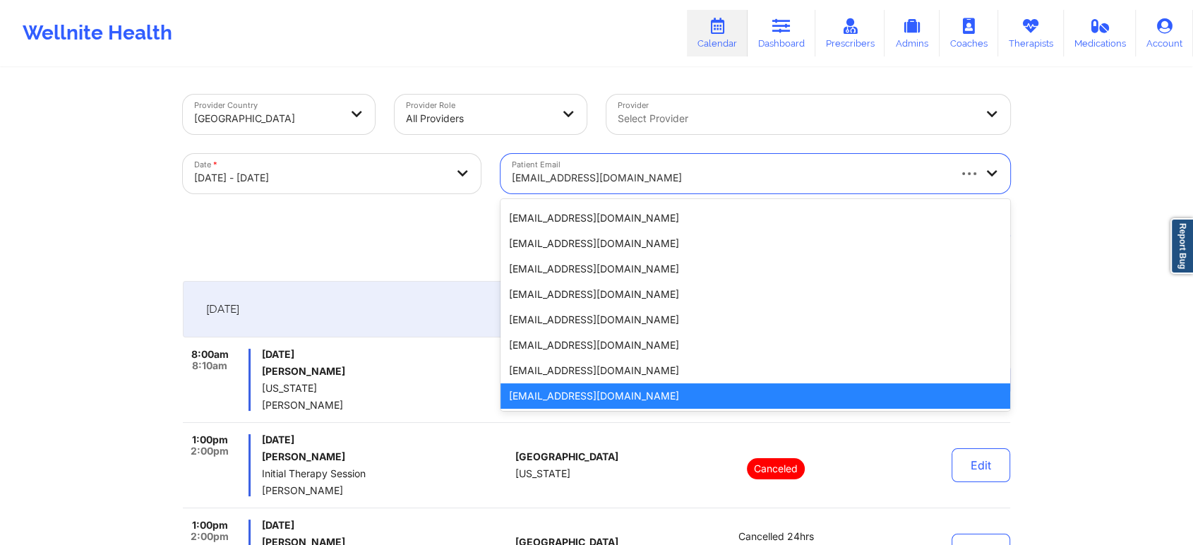
paste input "[EMAIL_ADDRESS][DOMAIN_NAME]"
type input "[EMAIL_ADDRESS][DOMAIN_NAME]"
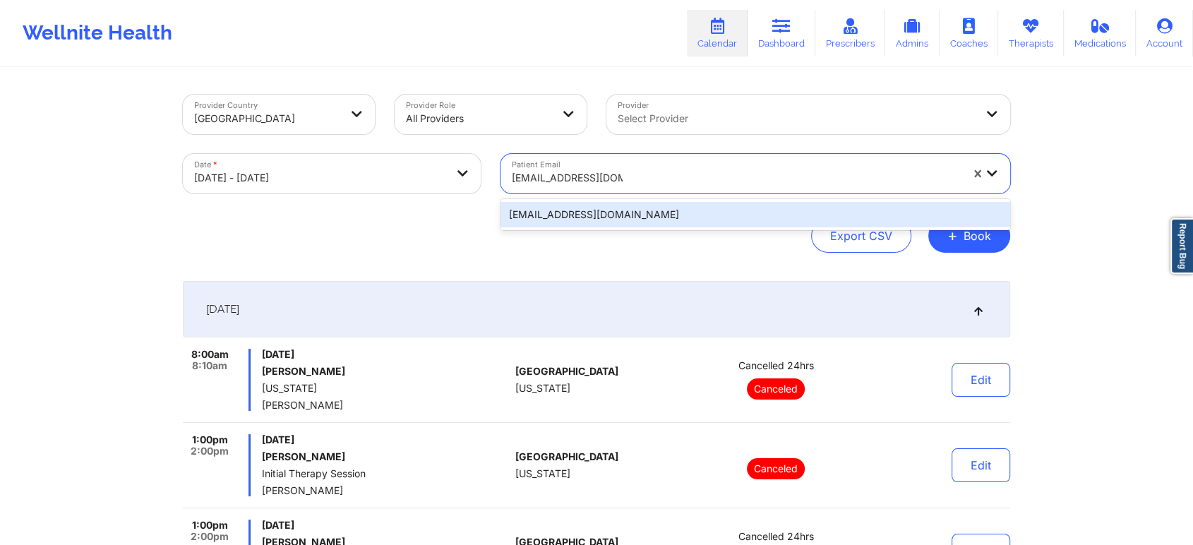
click at [621, 214] on div "[EMAIL_ADDRESS][DOMAIN_NAME]" at bounding box center [756, 214] width 510 height 25
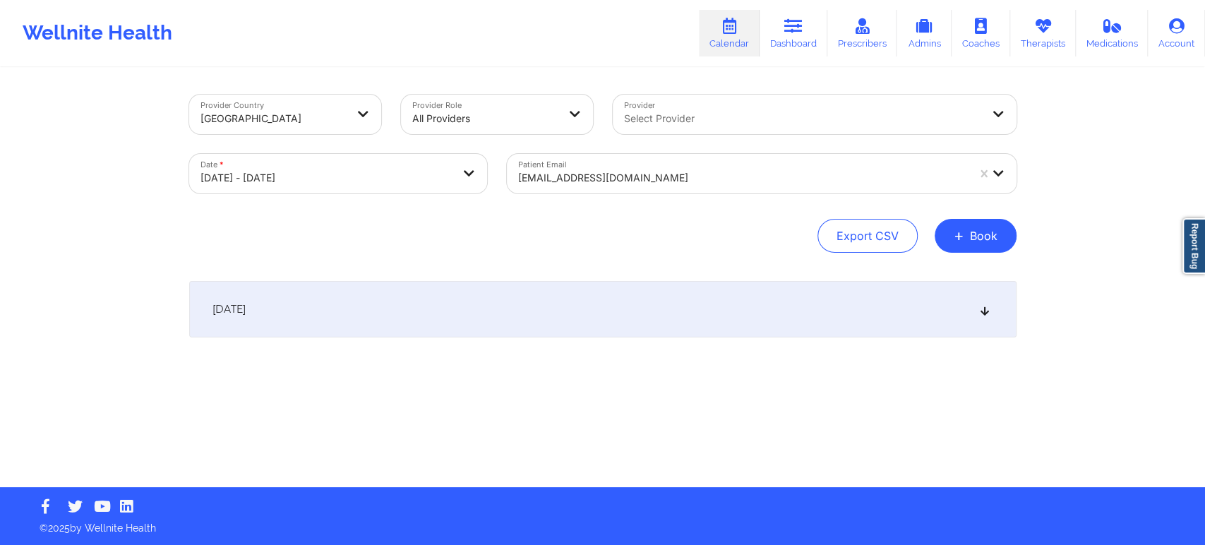
click at [918, 304] on div "[DATE]" at bounding box center [602, 309] width 827 height 56
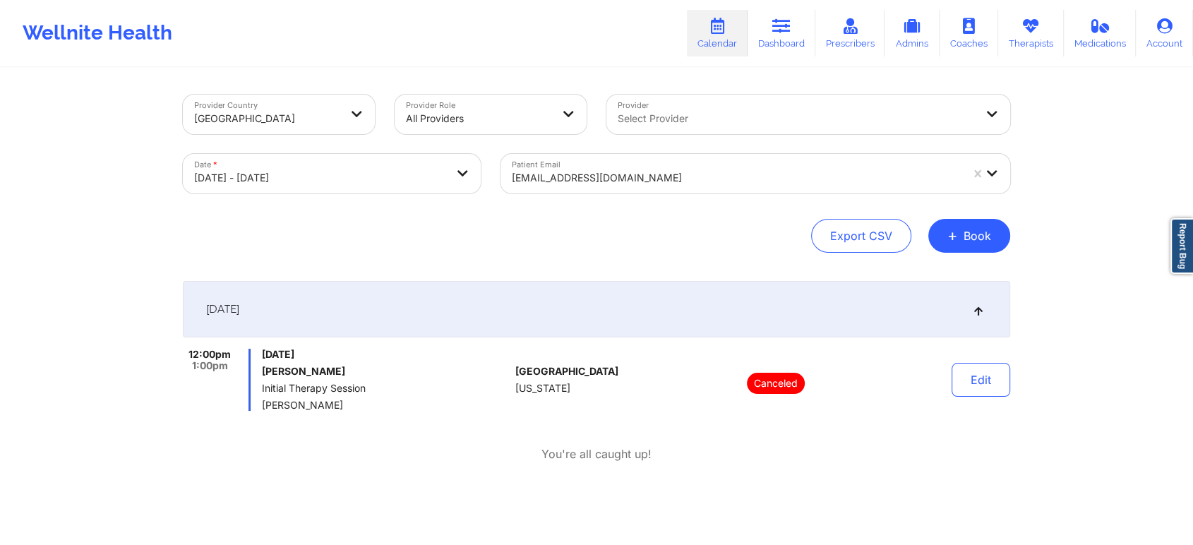
click at [871, 175] on div at bounding box center [736, 177] width 449 height 17
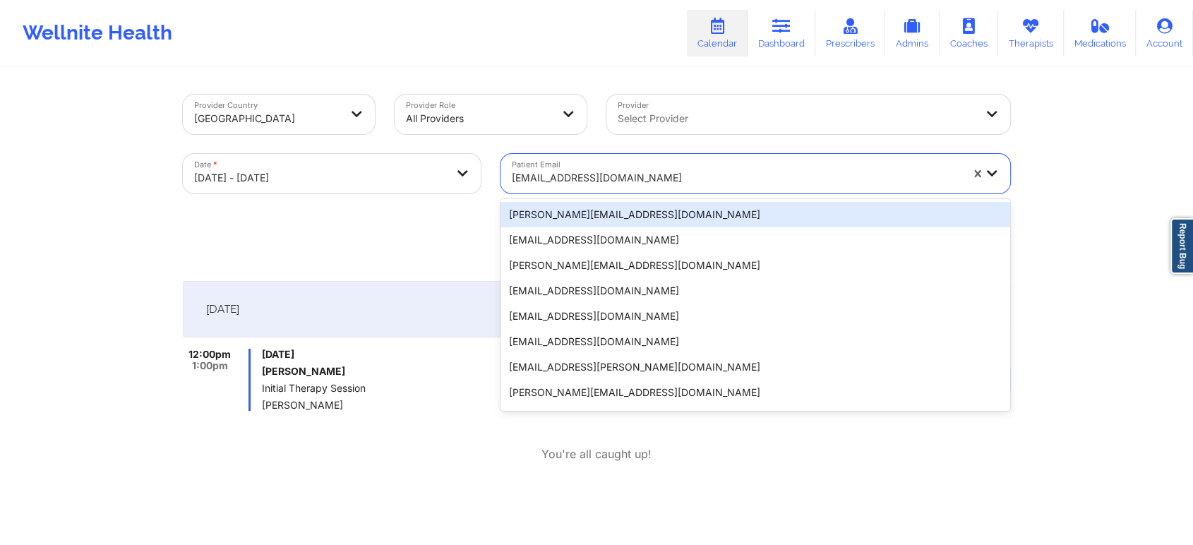
paste input "[EMAIL_ADDRESS][DOMAIN_NAME]"
type input "[EMAIL_ADDRESS][DOMAIN_NAME]"
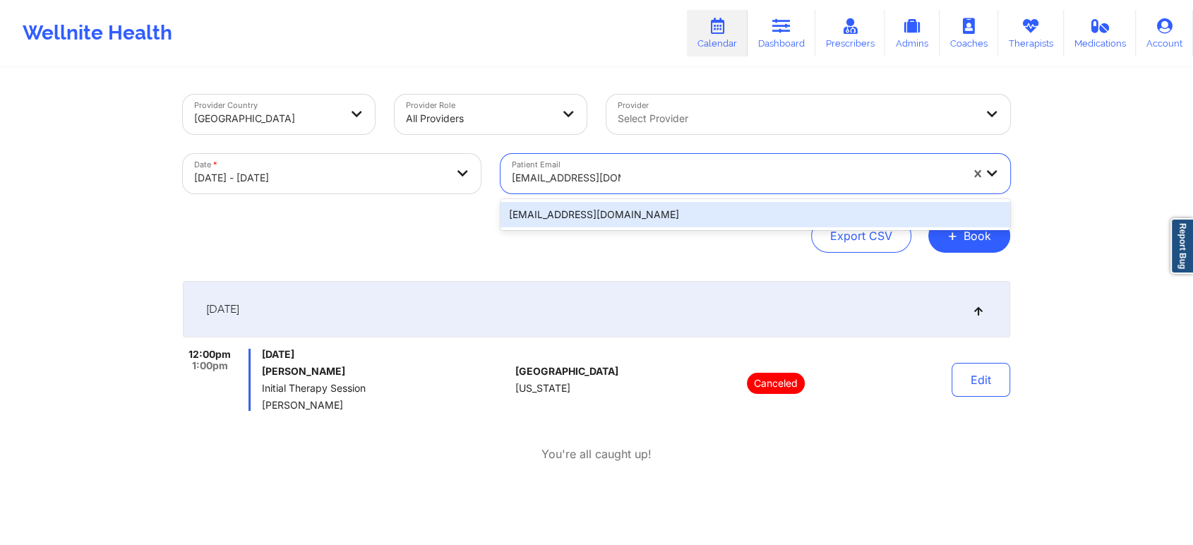
click at [579, 215] on div "[EMAIL_ADDRESS][DOMAIN_NAME]" at bounding box center [756, 214] width 510 height 25
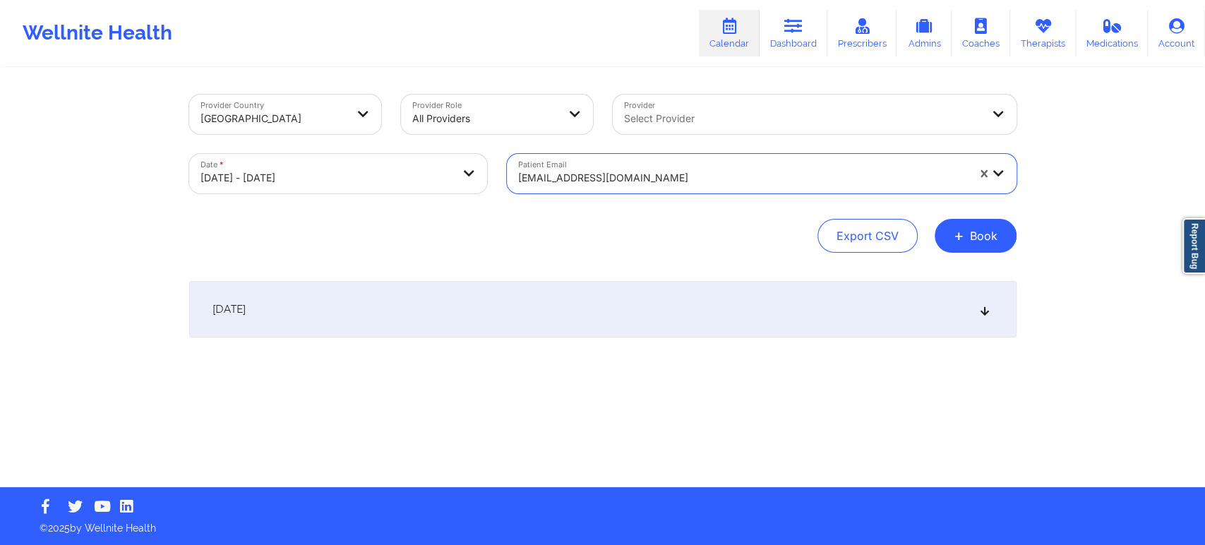
click at [586, 292] on div "[DATE]" at bounding box center [602, 309] width 827 height 56
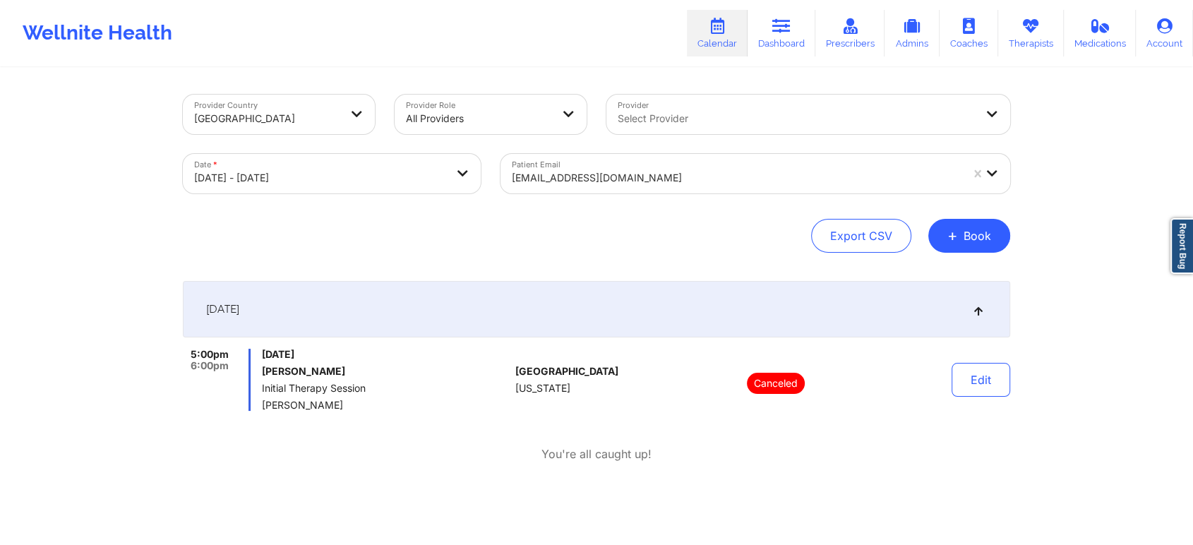
click at [643, 182] on div at bounding box center [736, 177] width 449 height 17
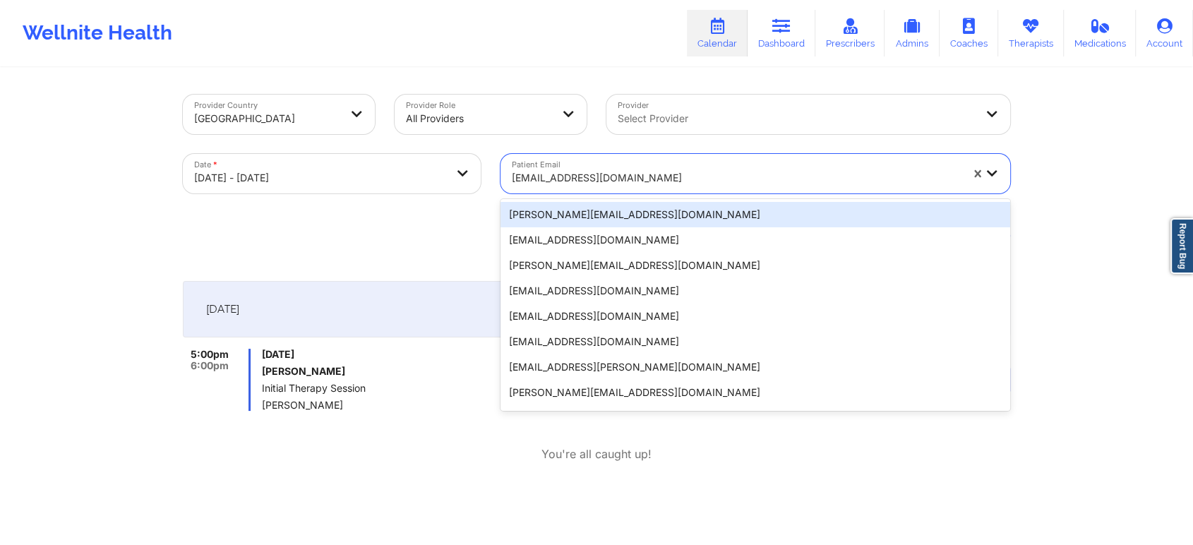
paste input "[EMAIL_ADDRESS][DOMAIN_NAME]"
type input "[EMAIL_ADDRESS][DOMAIN_NAME]"
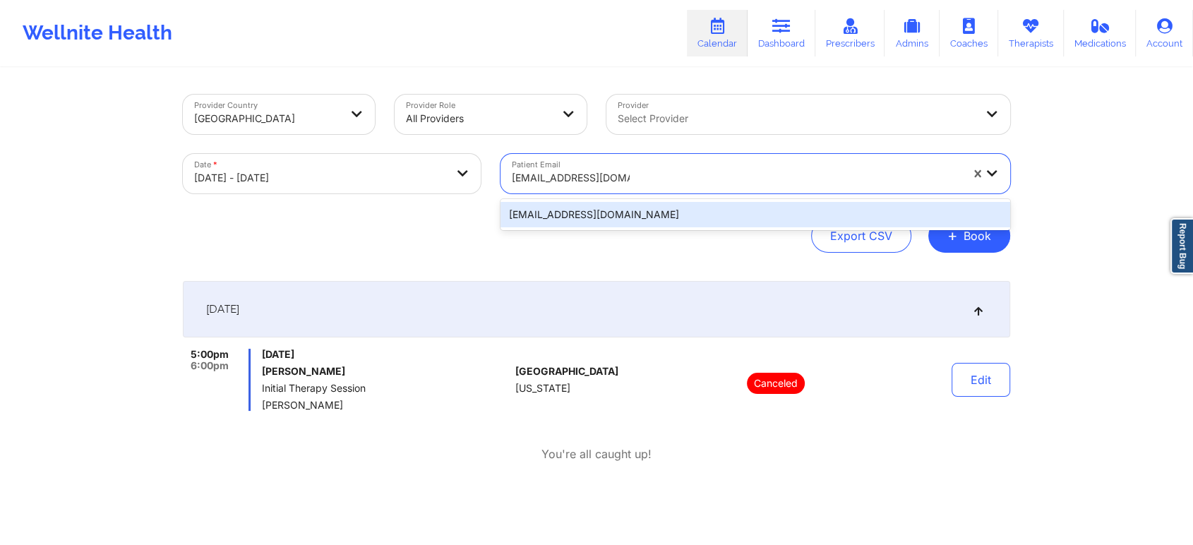
click at [641, 213] on div "[EMAIL_ADDRESS][DOMAIN_NAME]" at bounding box center [756, 214] width 510 height 25
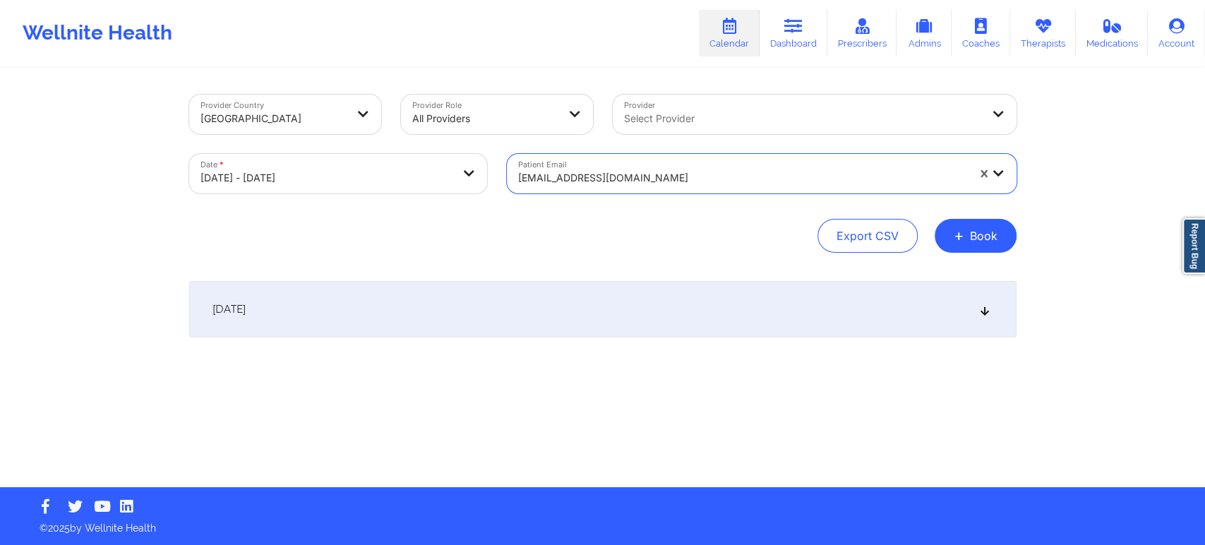
click at [674, 324] on div "[DATE]" at bounding box center [602, 309] width 827 height 56
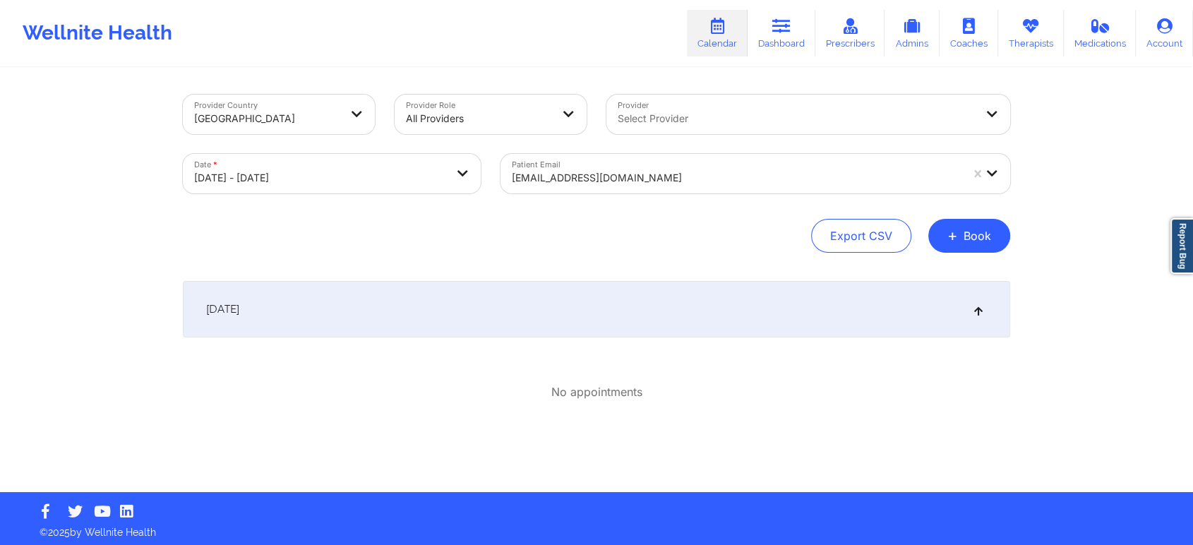
click at [674, 255] on div "Provider Country [GEOGRAPHIC_DATA] Provider Role All Providers Provider Select …" at bounding box center [596, 280] width 847 height 423
select select "2025-9"
select select "2025-10"
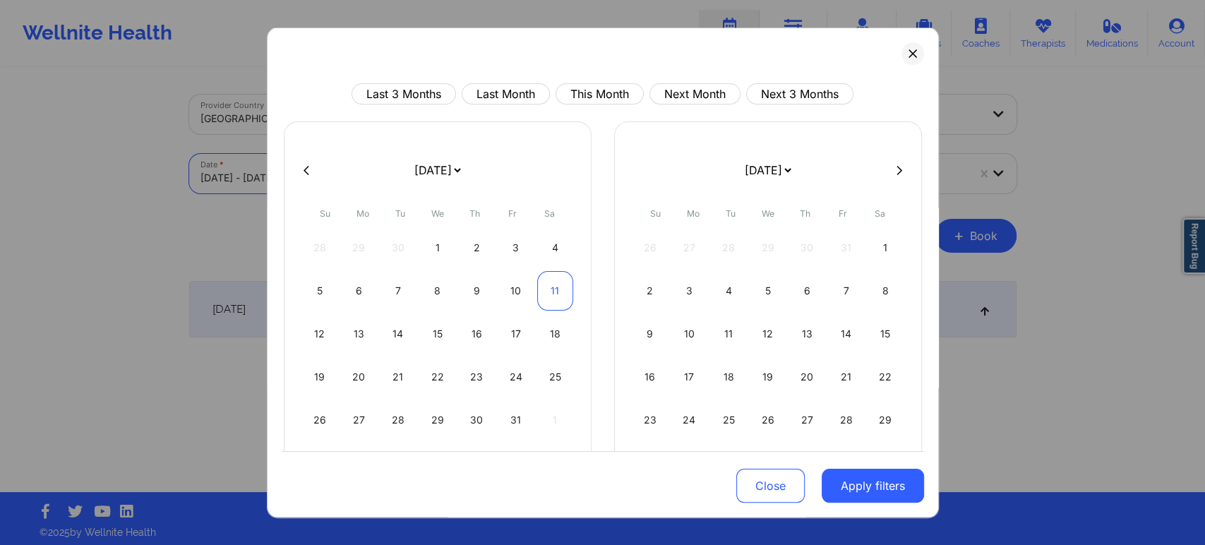
click at [546, 298] on div "11" at bounding box center [555, 291] width 36 height 40
select select "2025-9"
select select "2025-10"
select select "2025-9"
select select "2025-10"
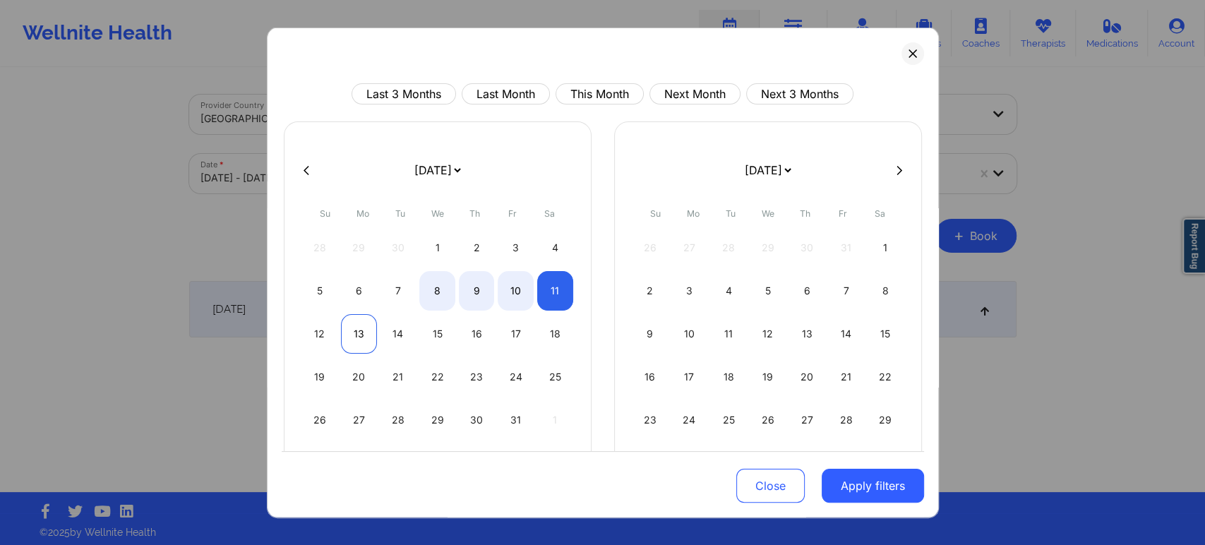
select select "2025-9"
select select "2025-10"
click at [359, 335] on div "13" at bounding box center [359, 334] width 36 height 40
select select "2025-9"
select select "2025-10"
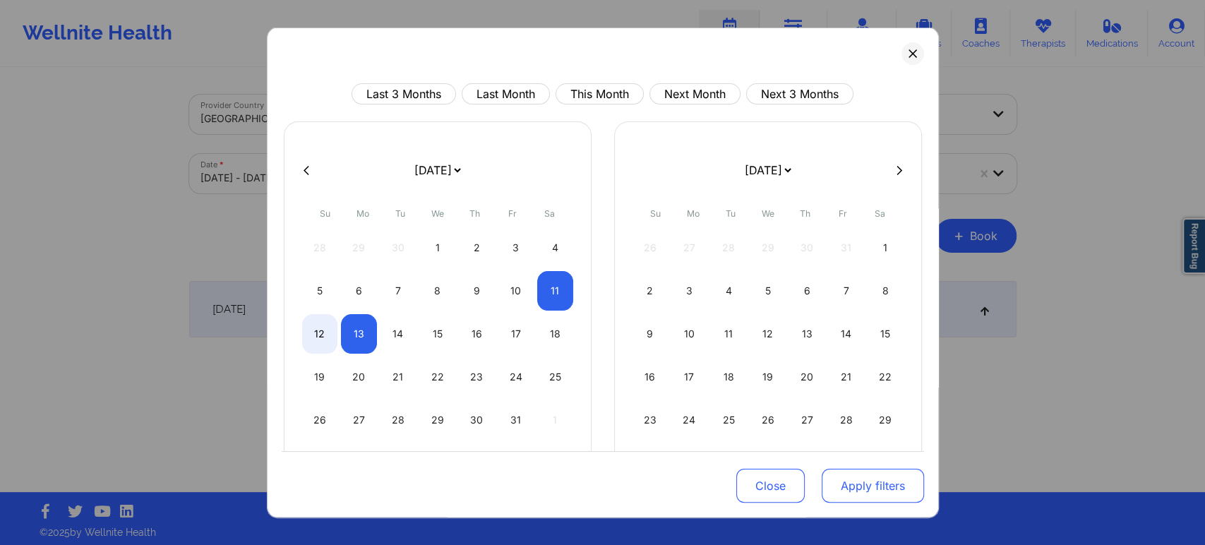
click at [851, 486] on button "Apply filters" at bounding box center [873, 486] width 102 height 34
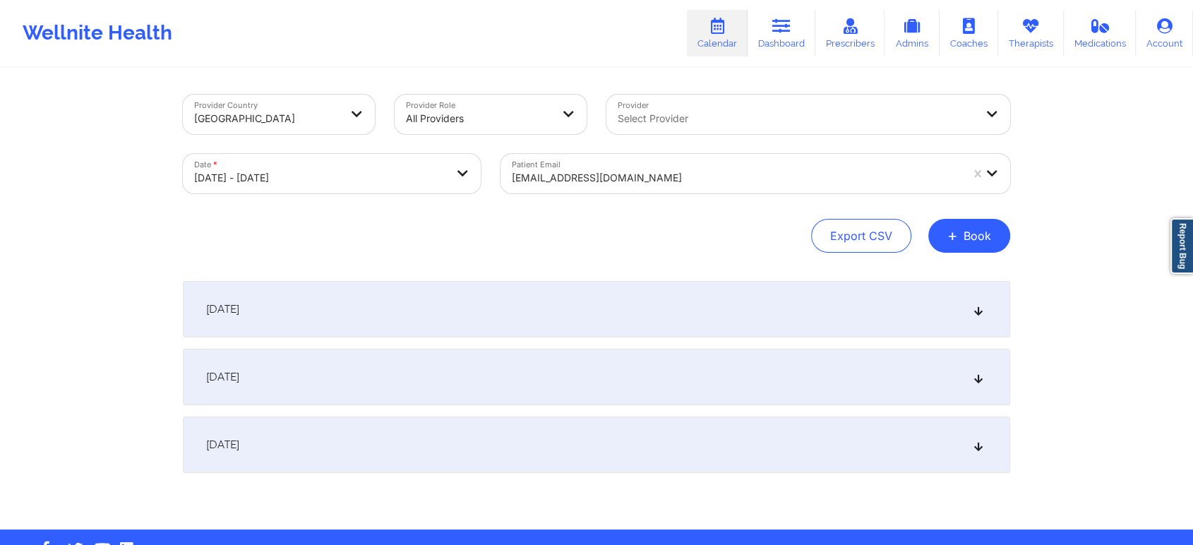
click at [706, 383] on div "[DATE]" at bounding box center [596, 377] width 827 height 56
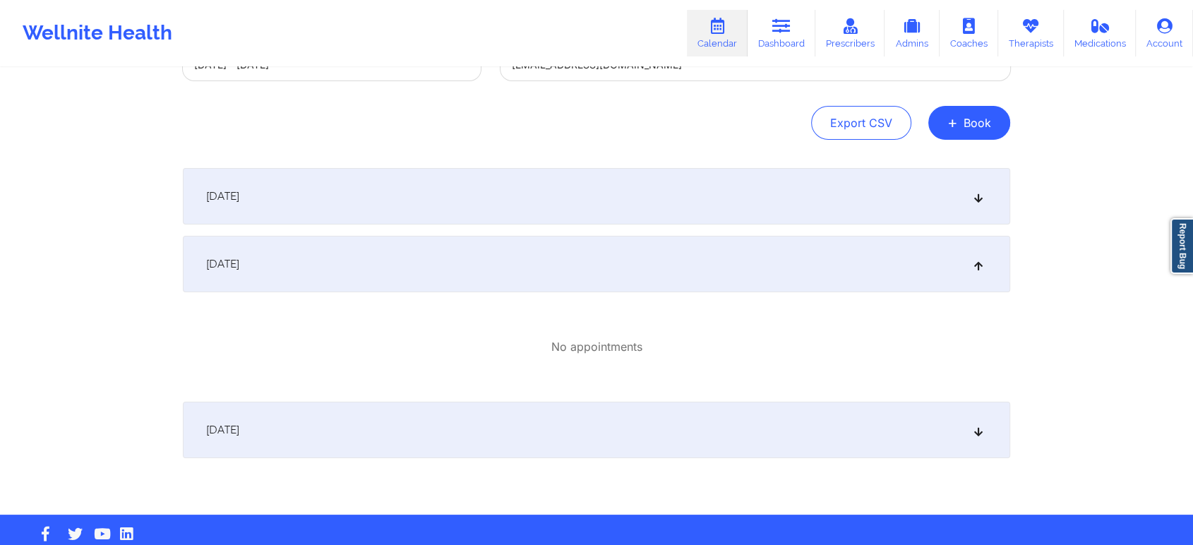
scroll to position [140, 0]
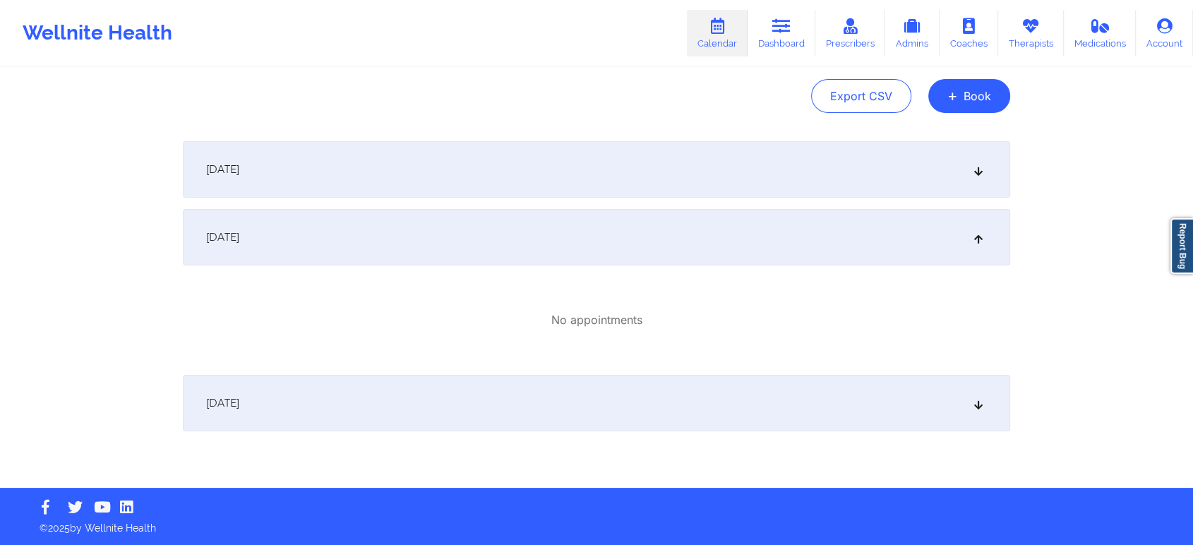
click at [734, 406] on div "[DATE]" at bounding box center [596, 403] width 827 height 56
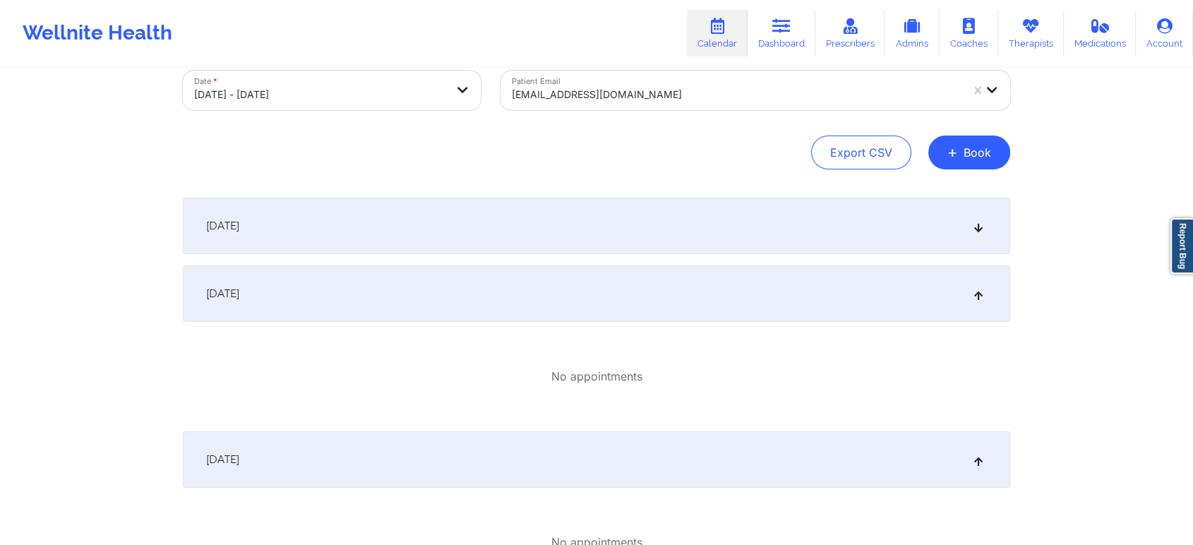
scroll to position [0, 0]
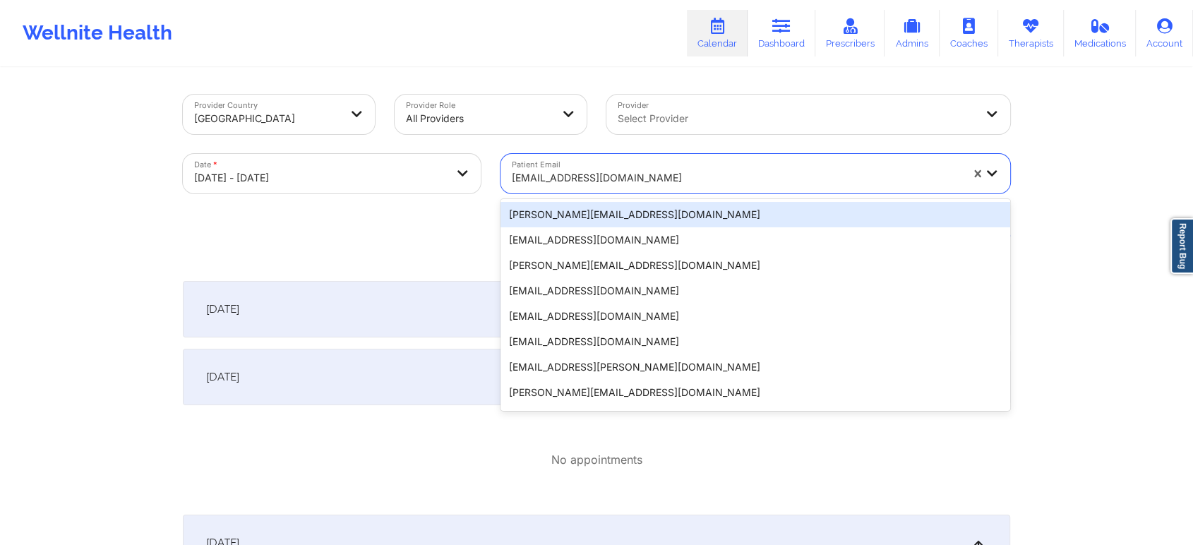
click at [702, 174] on div at bounding box center [736, 177] width 449 height 17
paste input "[EMAIL_ADDRESS][DOMAIN_NAME]"
type input "[EMAIL_ADDRESS][DOMAIN_NAME]"
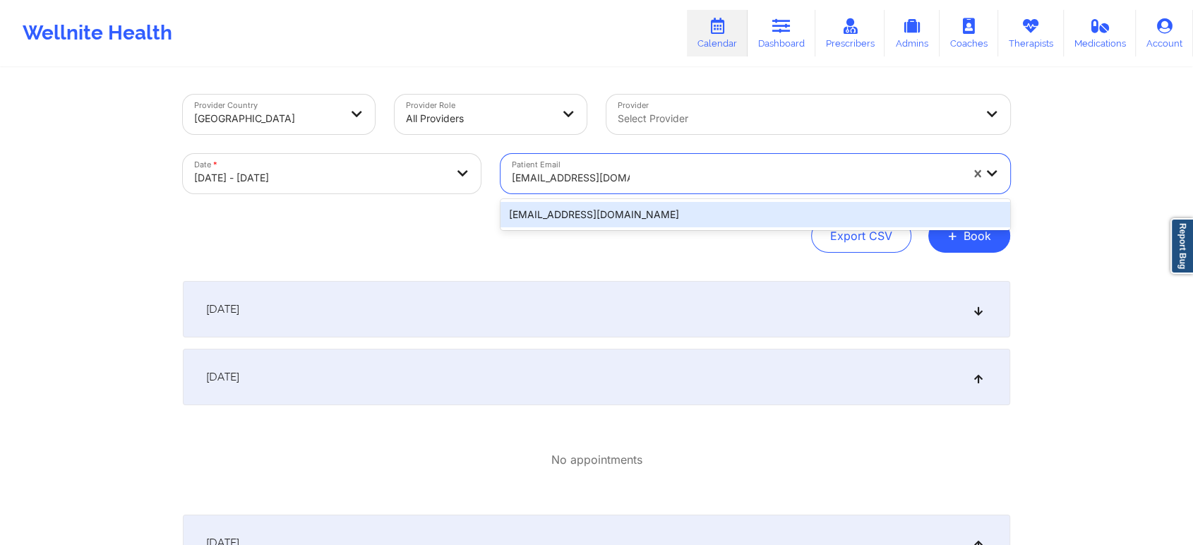
click at [654, 216] on div "[EMAIL_ADDRESS][DOMAIN_NAME]" at bounding box center [756, 214] width 510 height 25
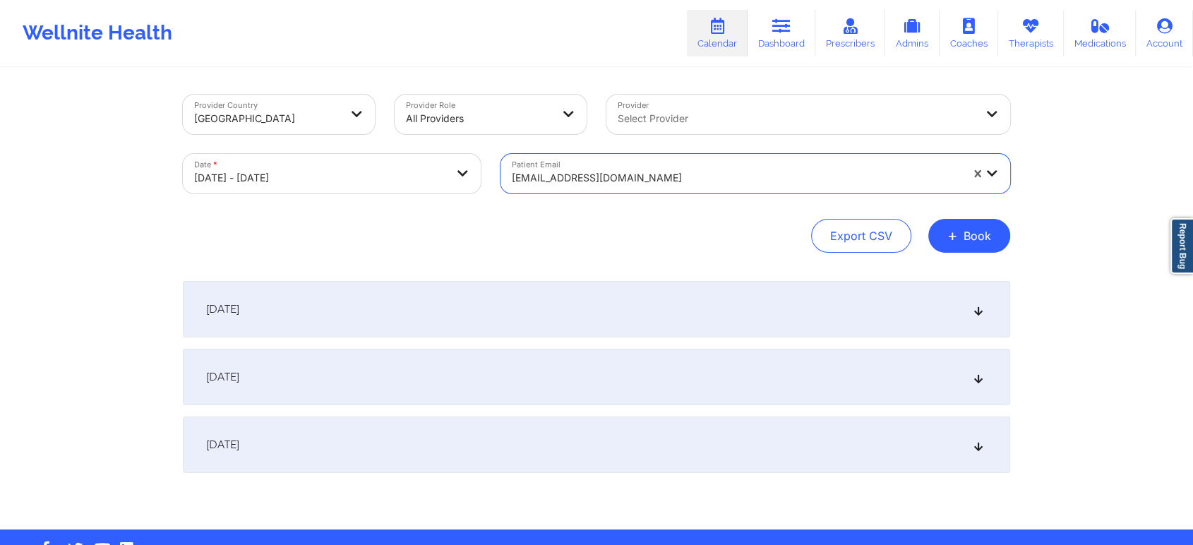
click at [672, 391] on div "[DATE]" at bounding box center [596, 377] width 827 height 56
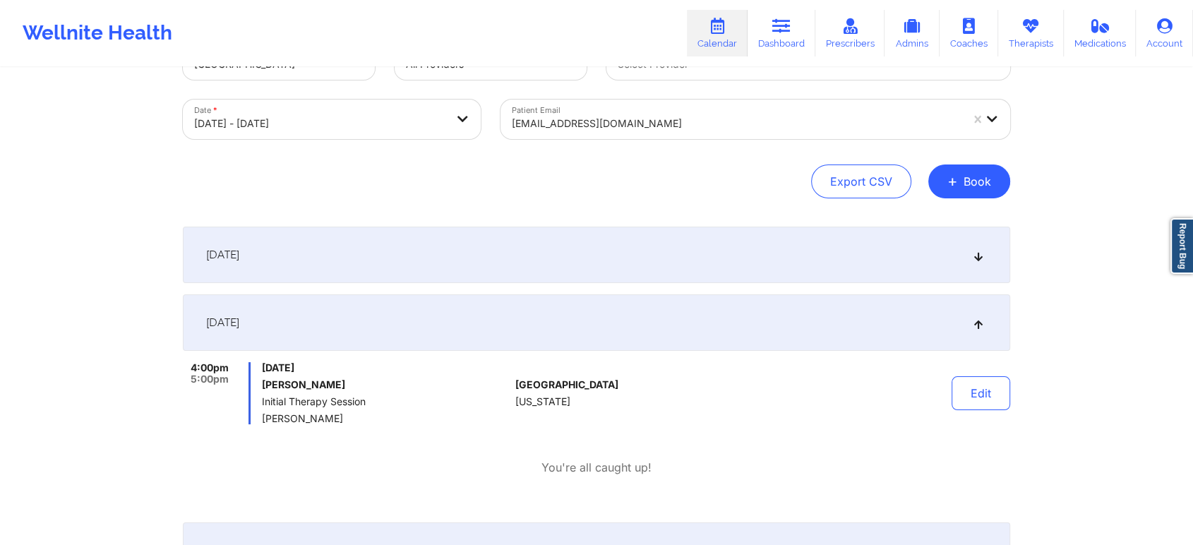
scroll to position [78, 0]
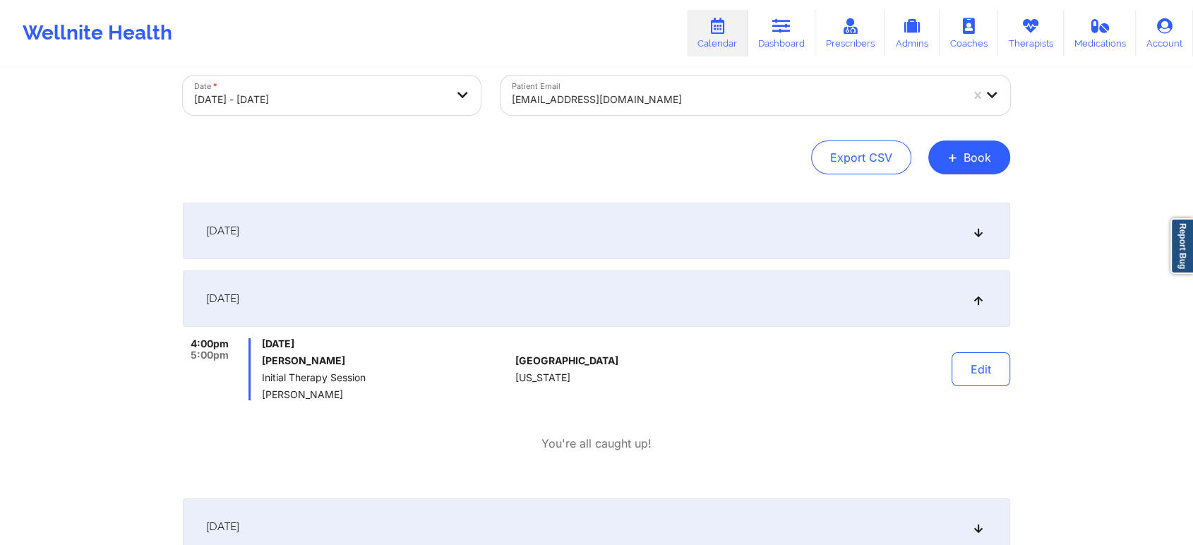
click at [978, 386] on div "Edit" at bounding box center [945, 369] width 131 height 62
click at [978, 381] on button "Edit" at bounding box center [981, 369] width 59 height 34
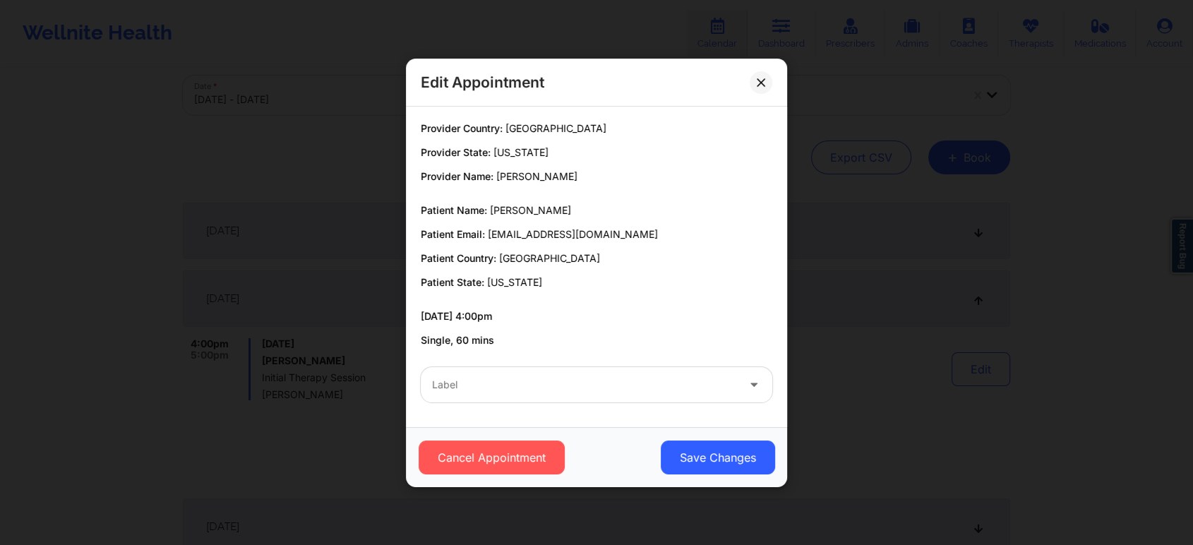
click at [518, 385] on div at bounding box center [584, 384] width 305 height 17
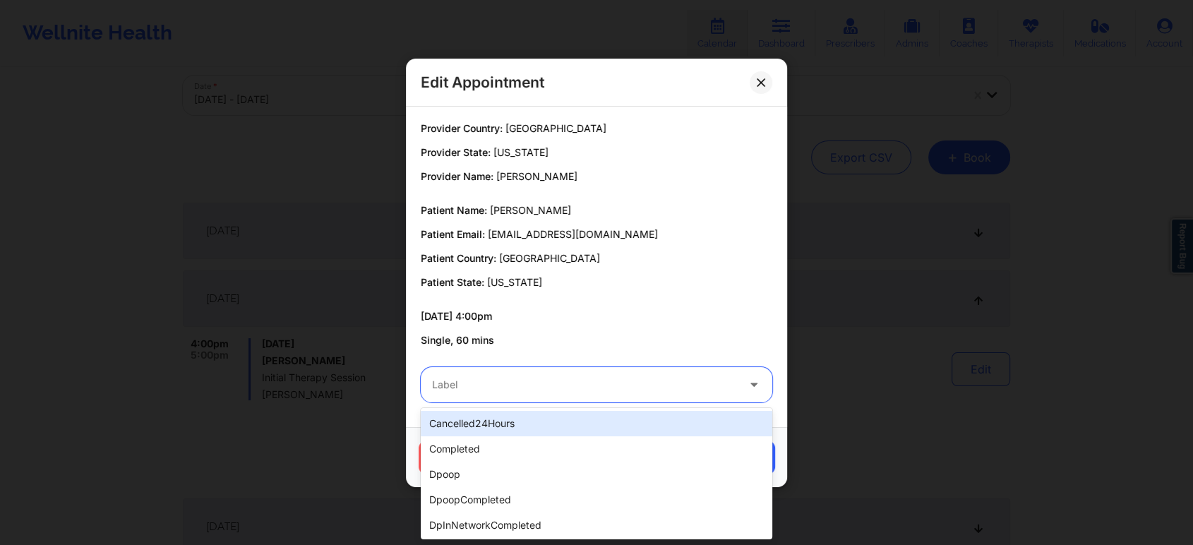
click at [508, 426] on div "cancelled24Hours" at bounding box center [597, 423] width 352 height 25
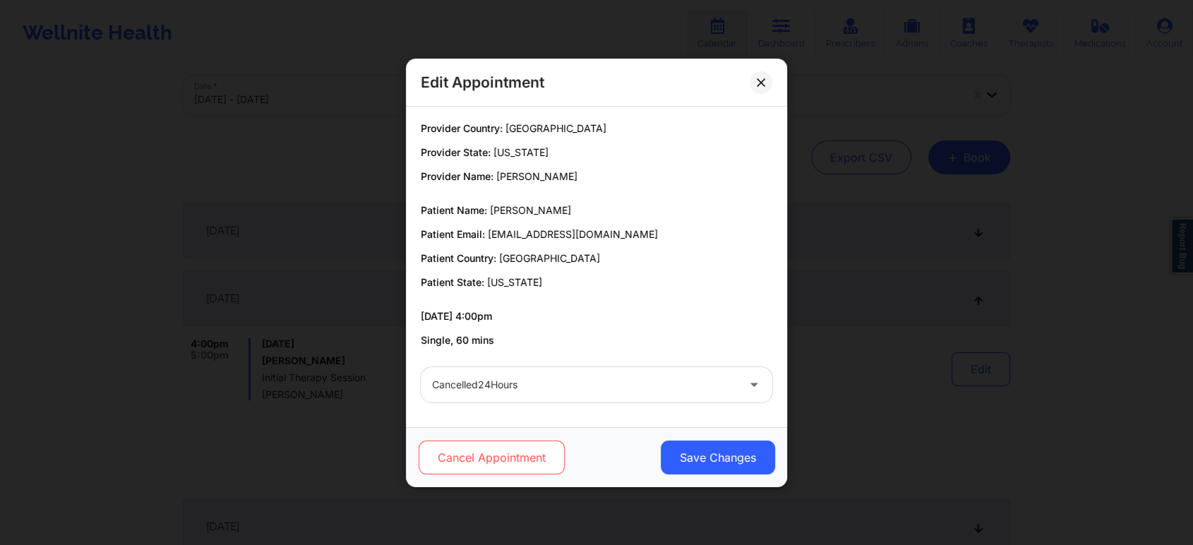
click at [501, 448] on button "Cancel Appointment" at bounding box center [492, 458] width 146 height 34
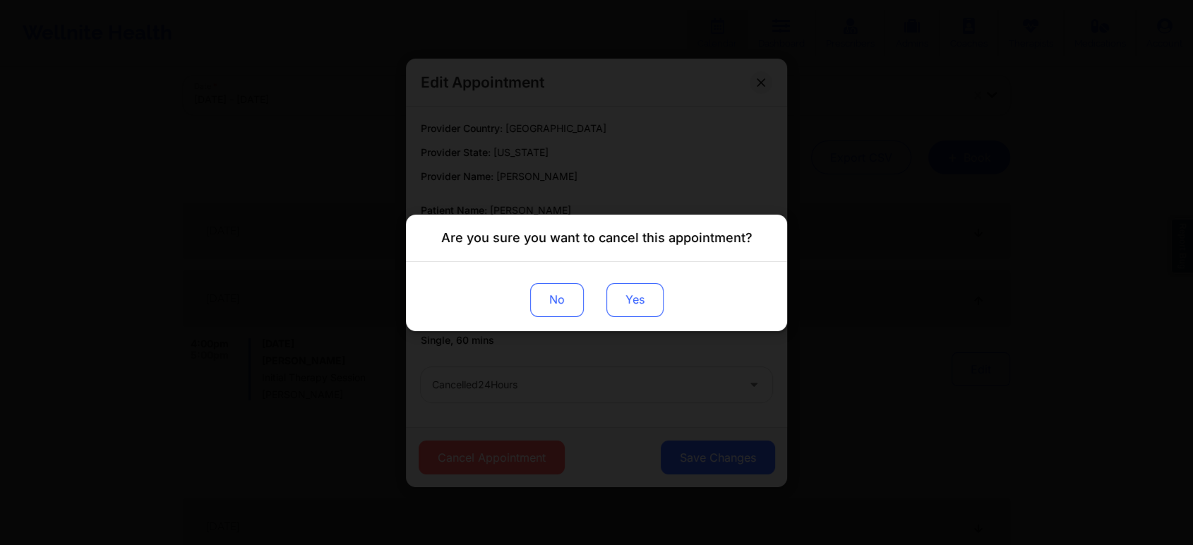
click at [640, 297] on button "Yes" at bounding box center [634, 299] width 57 height 34
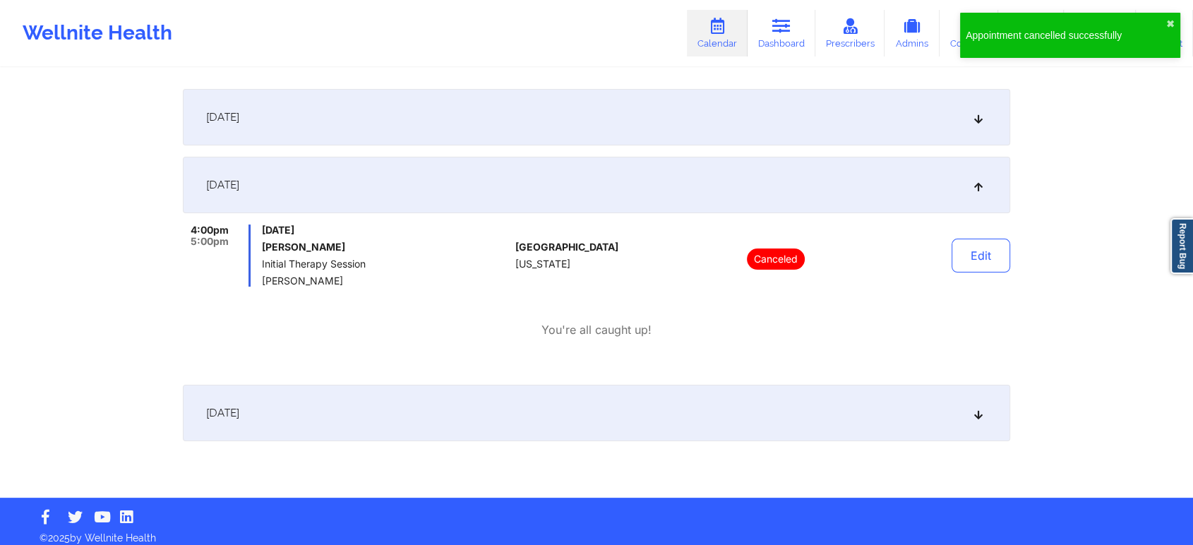
scroll to position [202, 0]
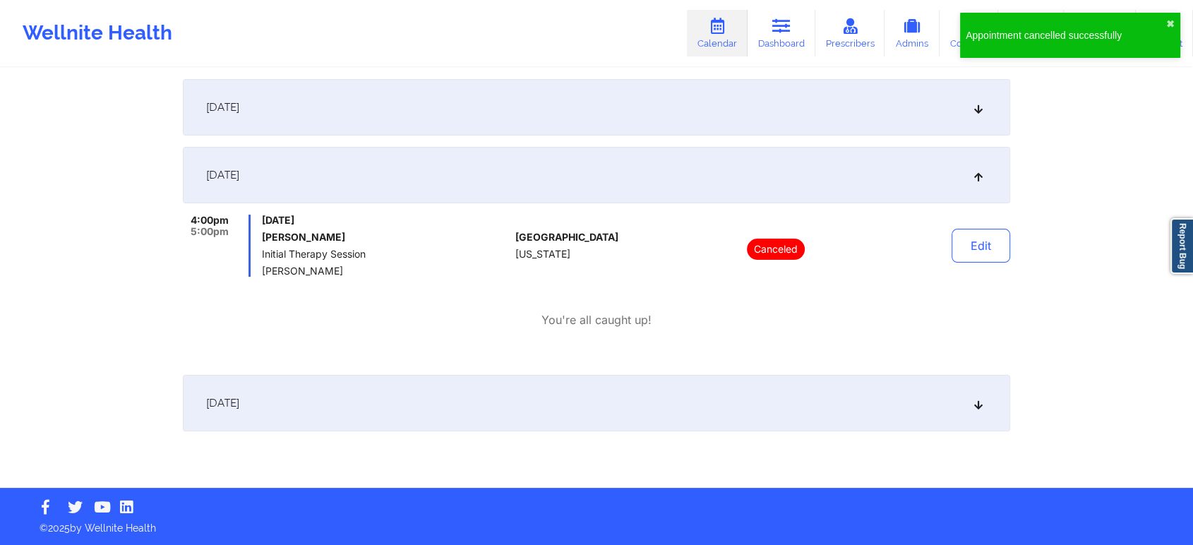
click at [703, 410] on div "[DATE]" at bounding box center [596, 403] width 827 height 56
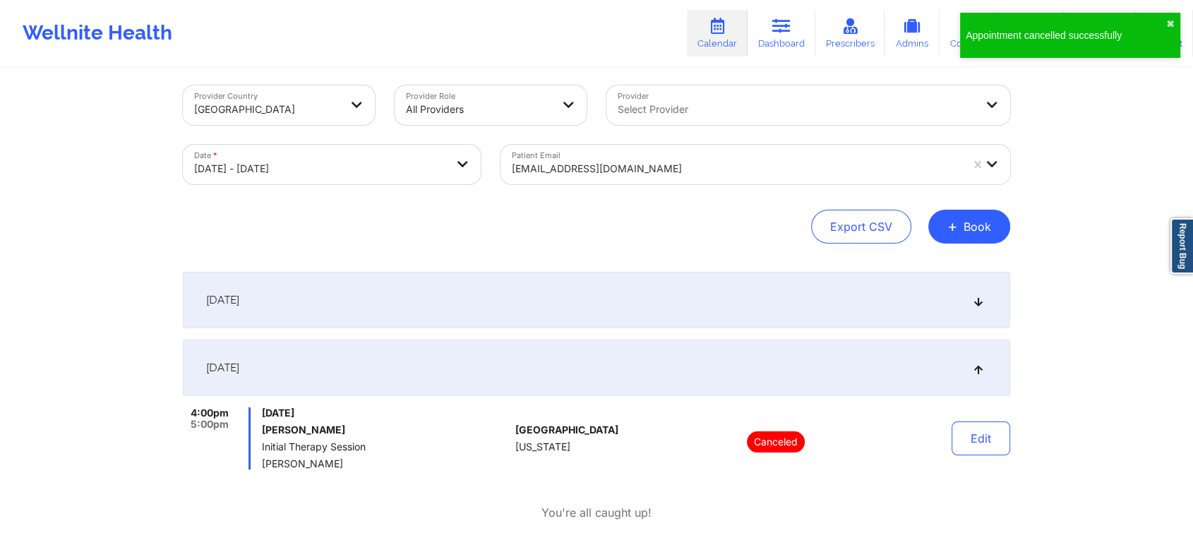
scroll to position [0, 0]
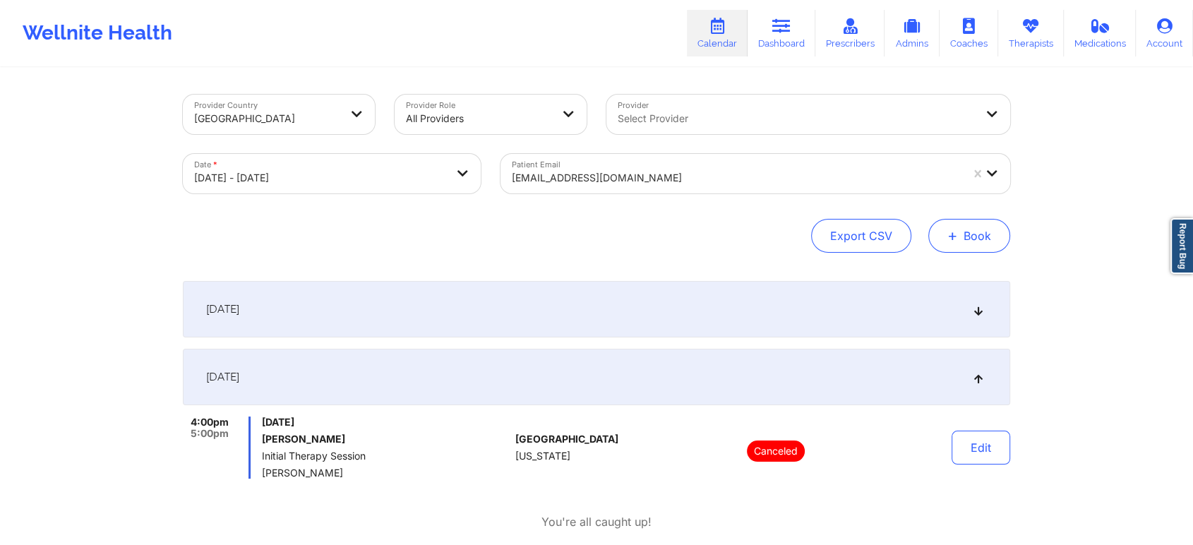
click at [974, 239] on button "+ Book" at bounding box center [969, 236] width 82 height 34
click at [953, 285] on button "Therapy Session" at bounding box center [946, 280] width 108 height 23
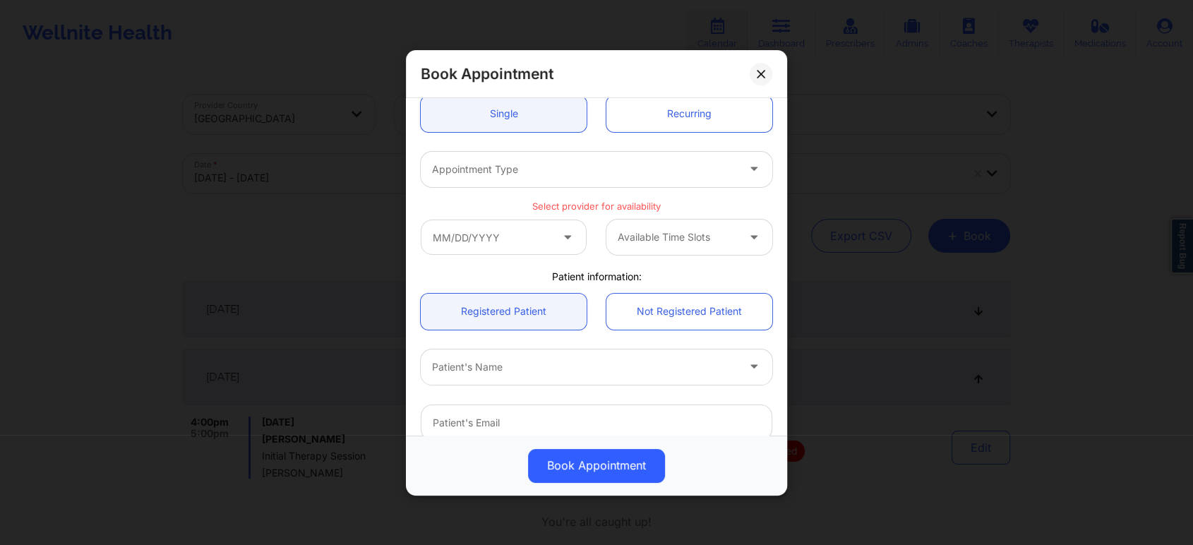
scroll to position [275, 0]
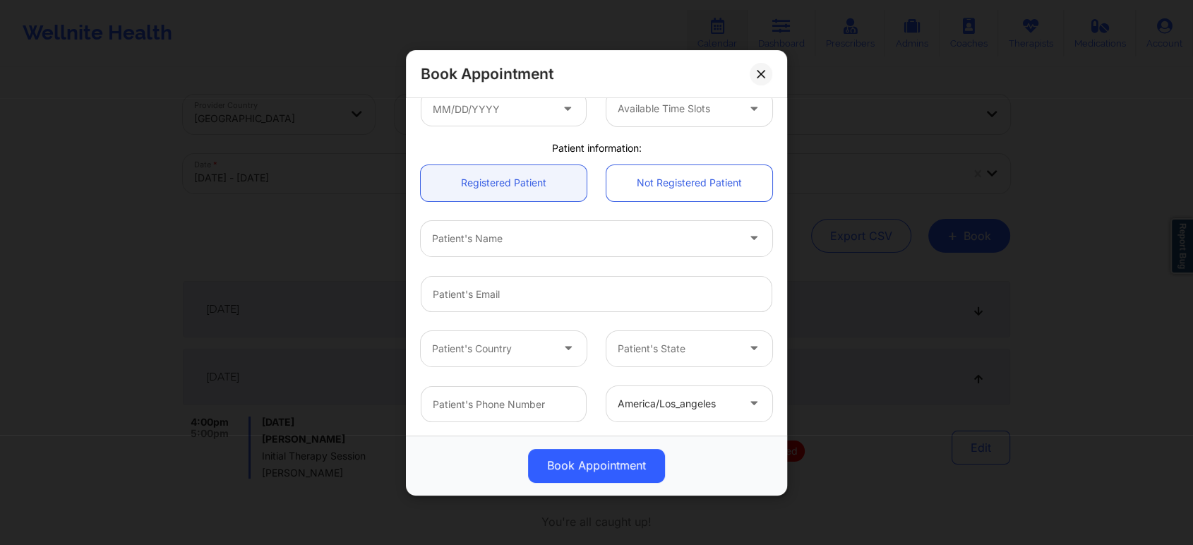
click at [570, 247] on div "Patient's Name" at bounding box center [580, 237] width 318 height 35
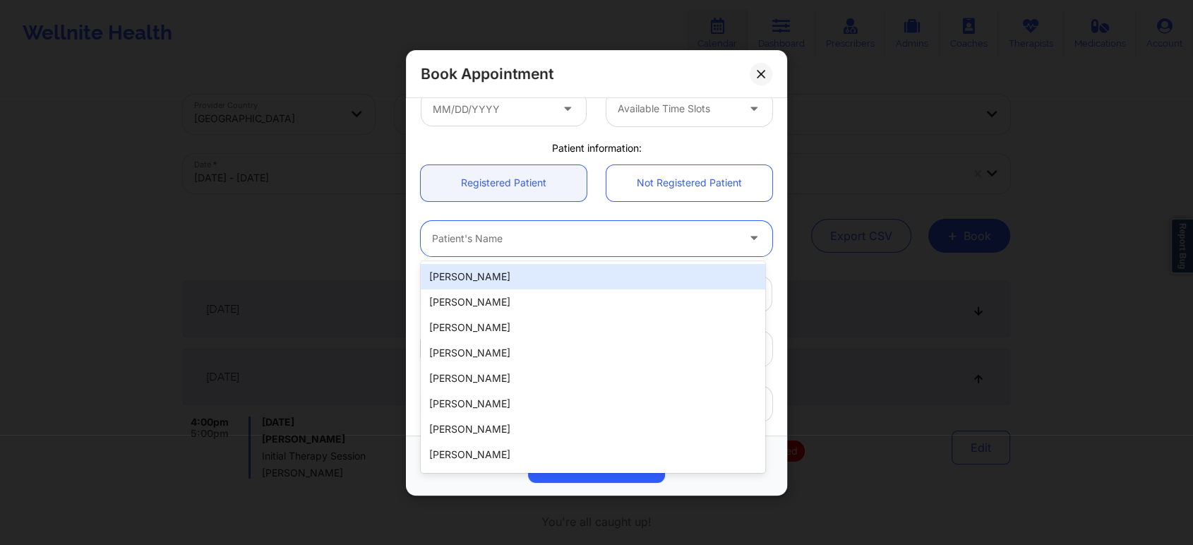
paste input "[EMAIL_ADDRESS][DOMAIN_NAME]"
type input "[EMAIL_ADDRESS][DOMAIN_NAME]"
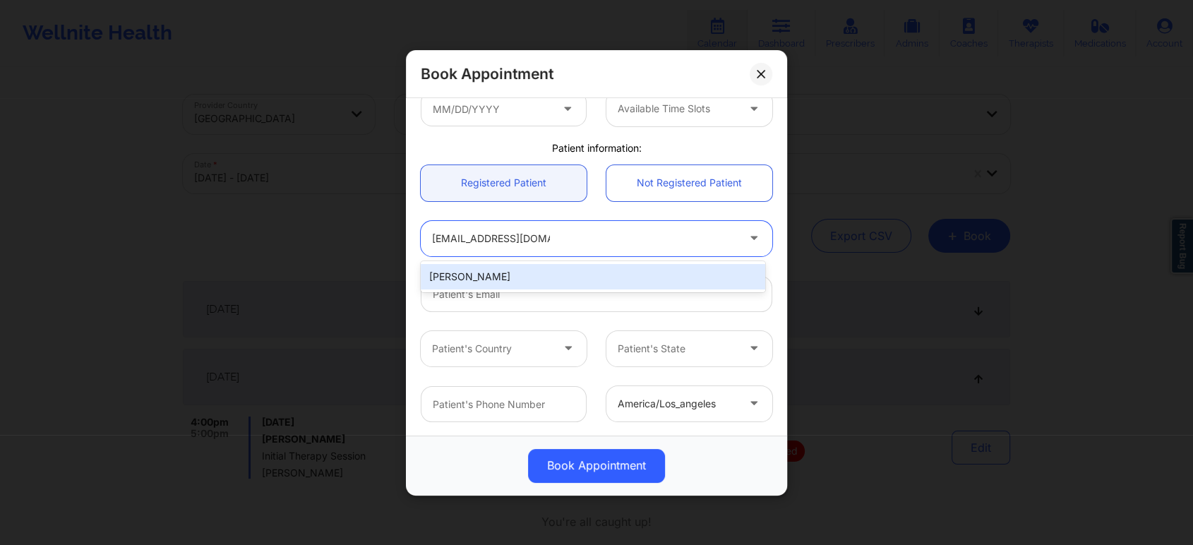
click at [572, 274] on div "[PERSON_NAME]" at bounding box center [593, 276] width 345 height 25
type input "[EMAIL_ADDRESS][DOMAIN_NAME]"
type input "3177229495"
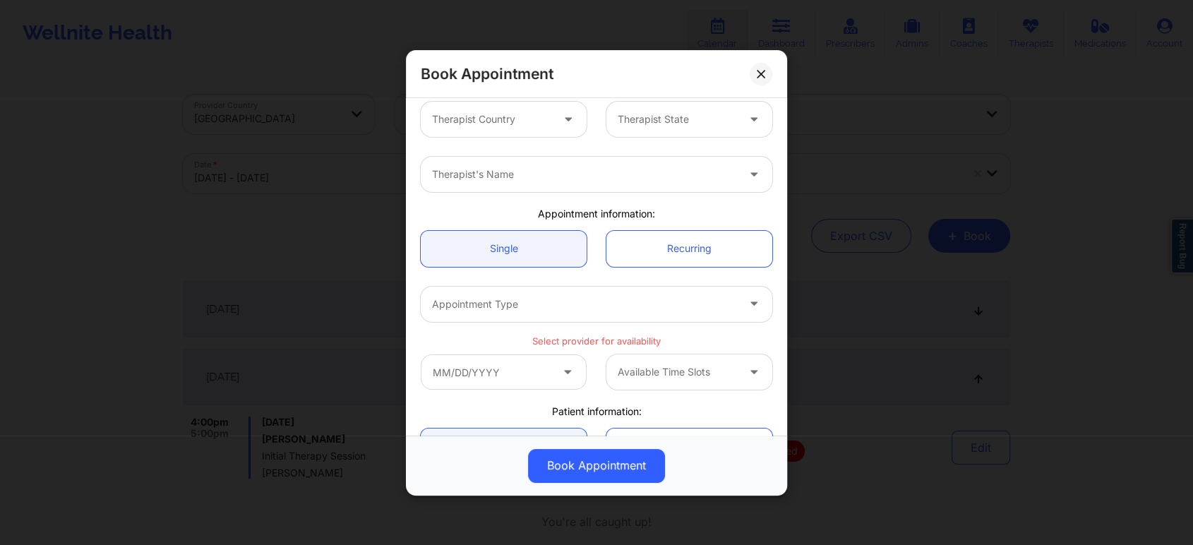
scroll to position [0, 0]
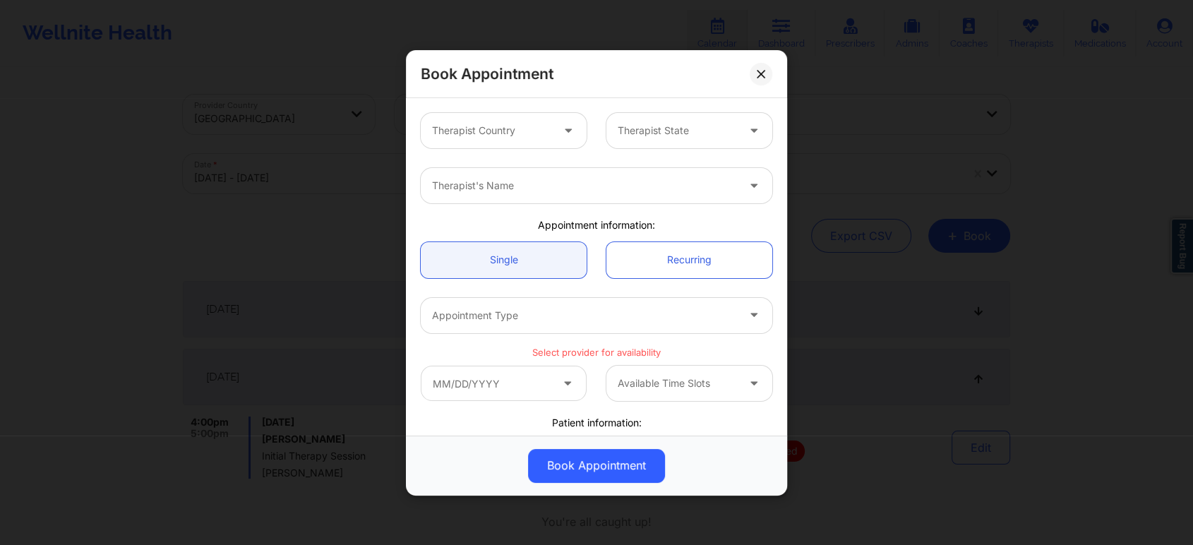
click at [547, 141] on div "Therapist Country" at bounding box center [487, 130] width 132 height 35
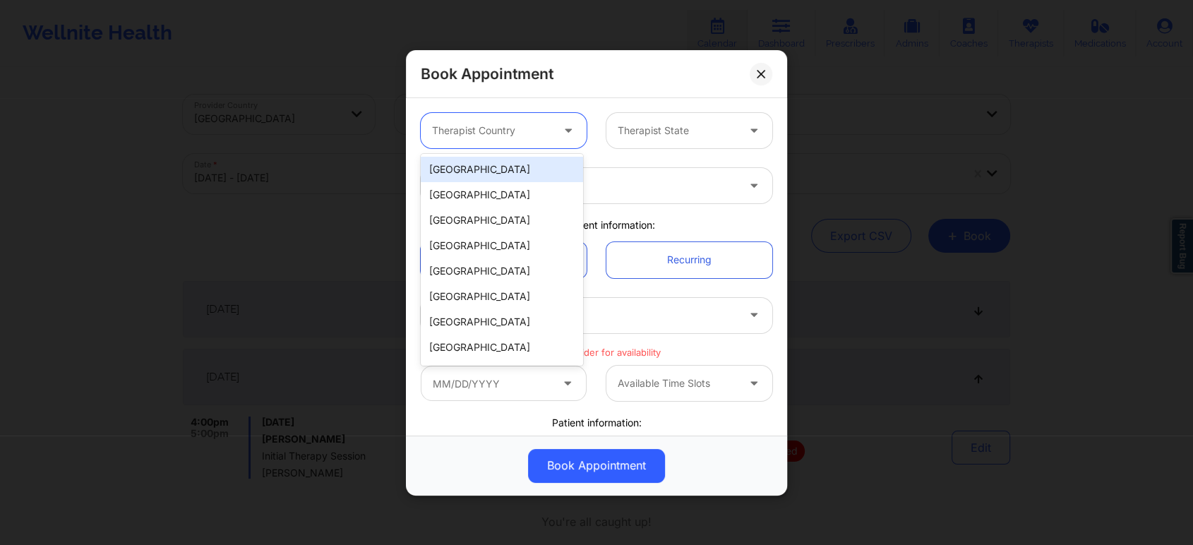
click at [532, 162] on div "[GEOGRAPHIC_DATA]" at bounding box center [502, 169] width 162 height 25
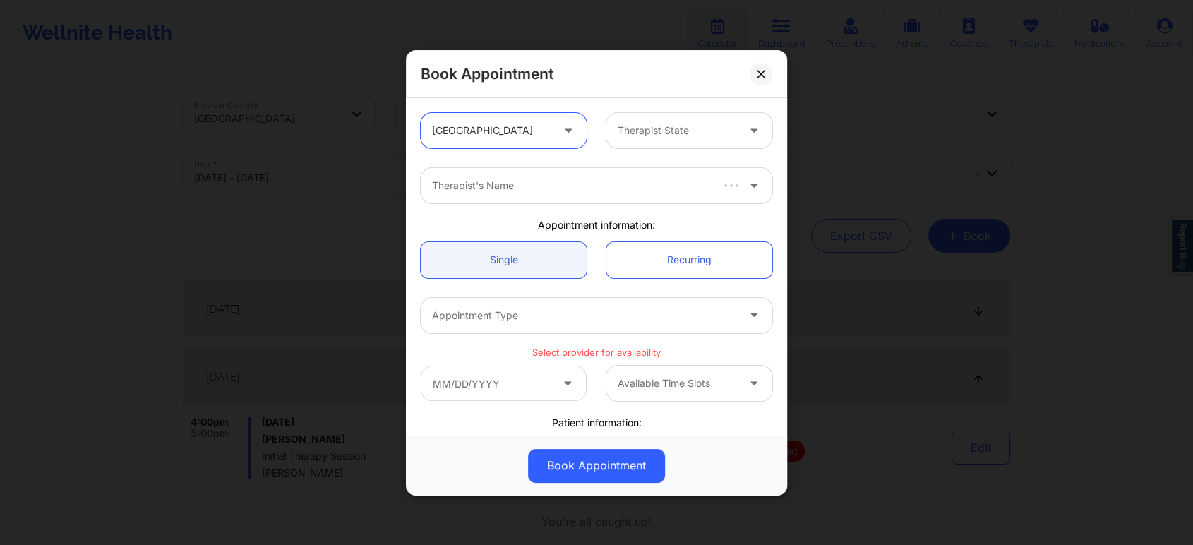
click at [632, 135] on div at bounding box center [677, 130] width 119 height 17
type input "indi"
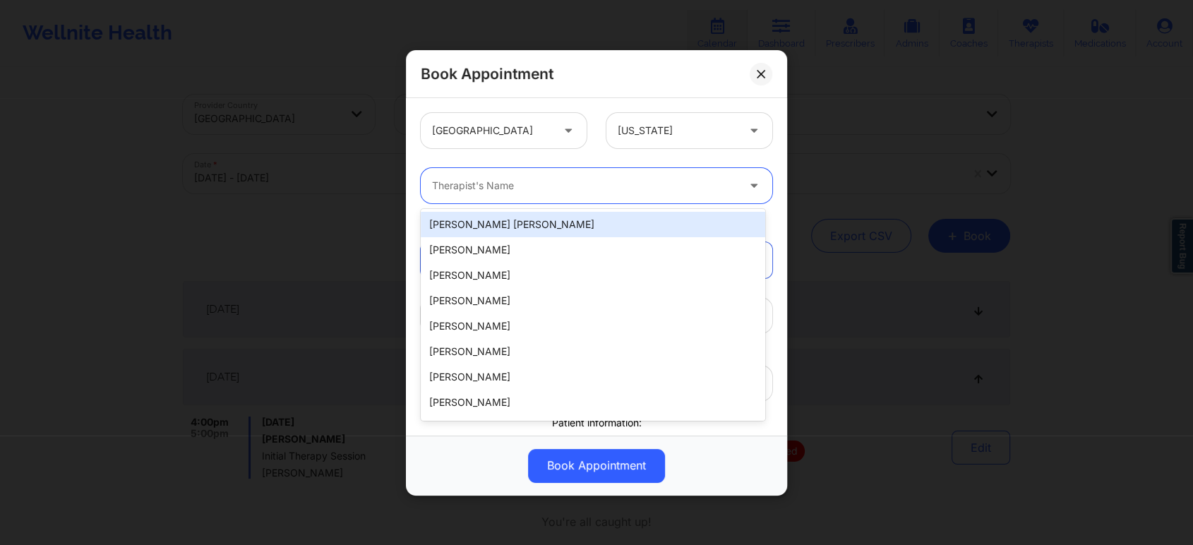
click at [560, 180] on div at bounding box center [584, 185] width 305 height 17
paste input "[PERSON_NAME]"
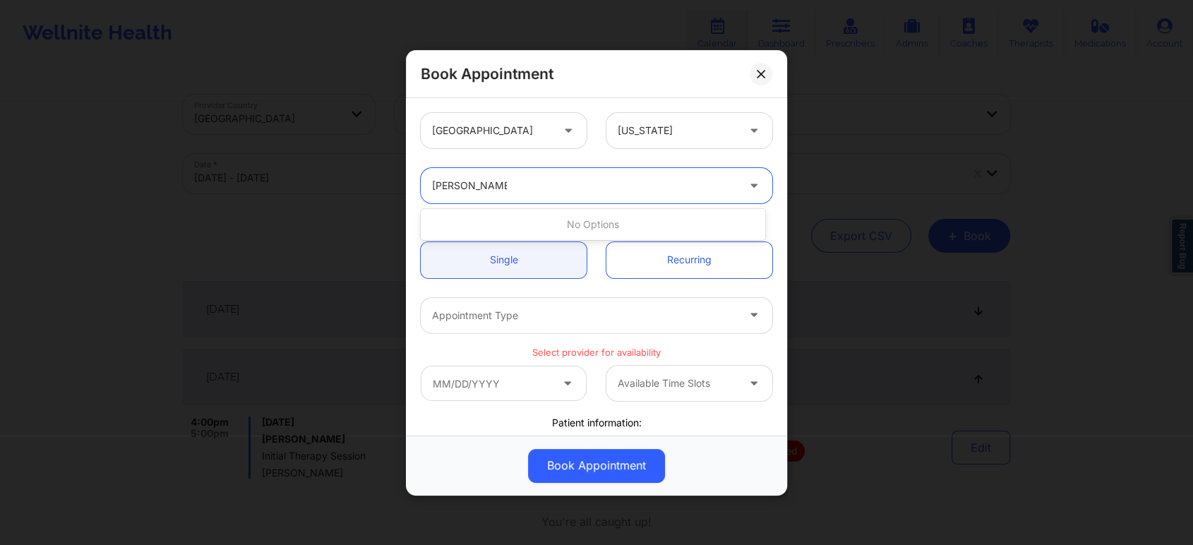
type input "Ronke"
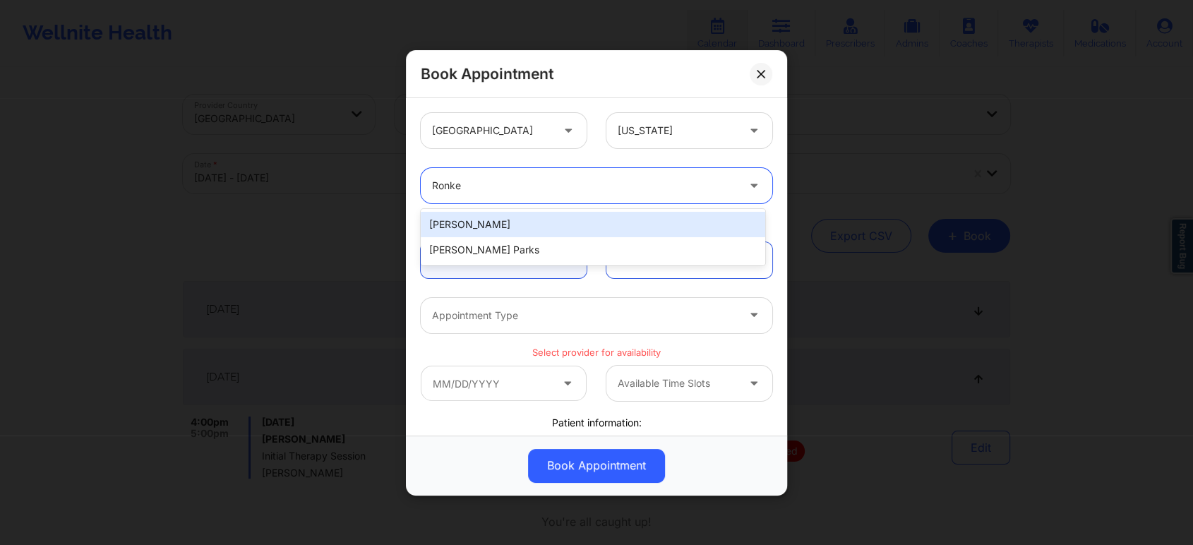
click at [518, 229] on div "[PERSON_NAME]" at bounding box center [593, 224] width 345 height 25
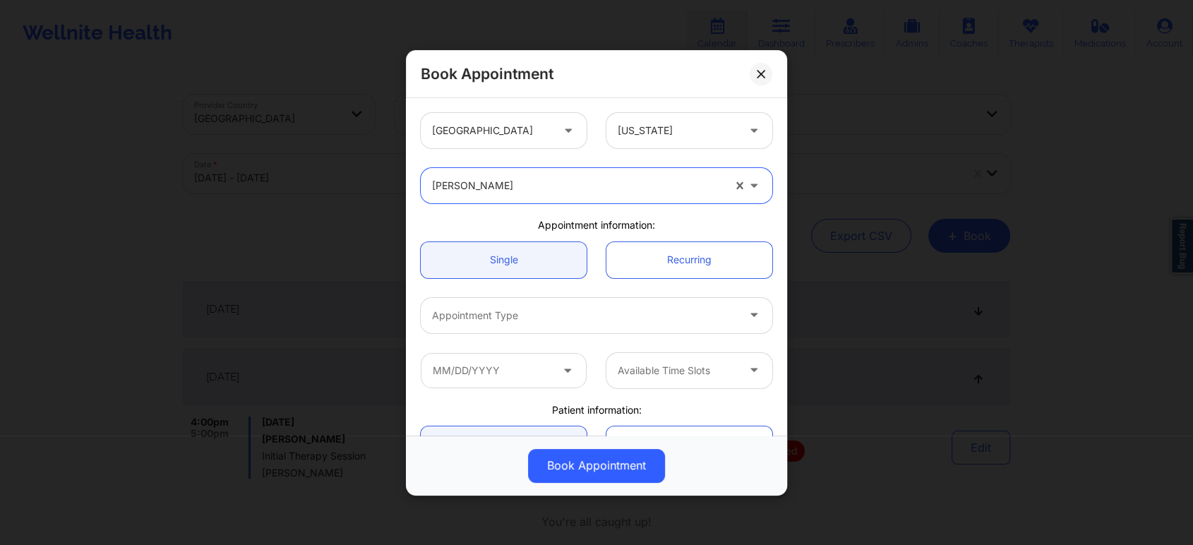
click at [630, 320] on div at bounding box center [584, 315] width 305 height 17
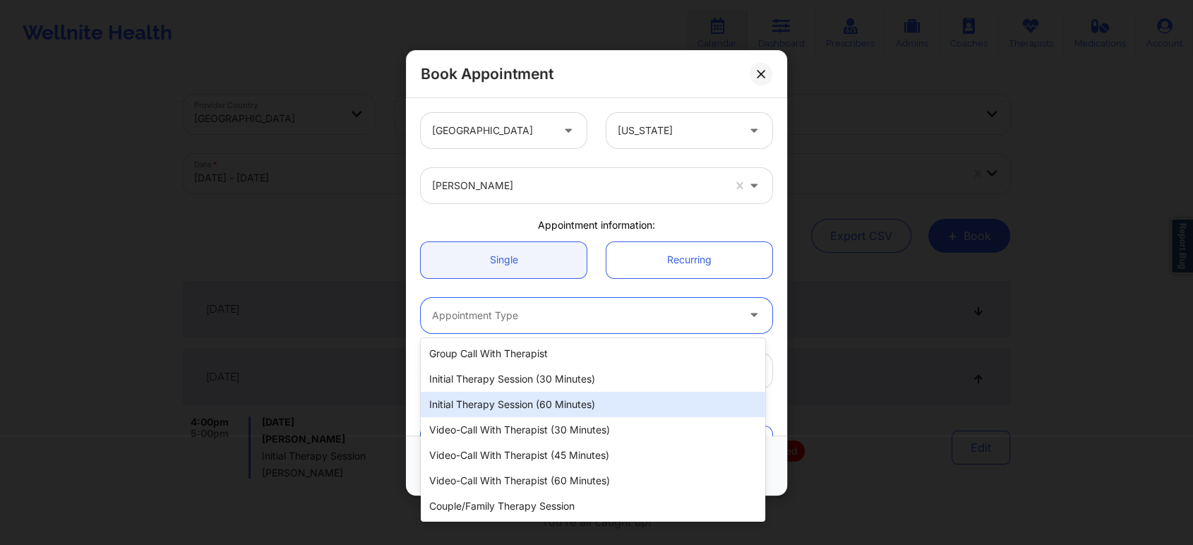
click at [610, 402] on div "Initial Therapy Session (60 minutes)" at bounding box center [593, 404] width 345 height 25
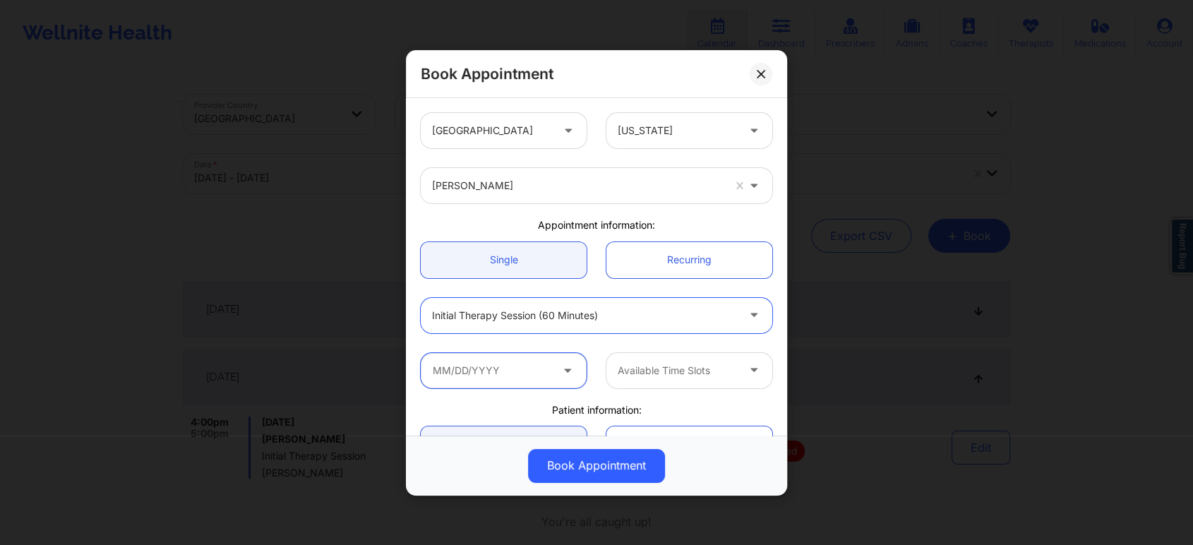
click at [544, 370] on input "text" at bounding box center [504, 369] width 166 height 35
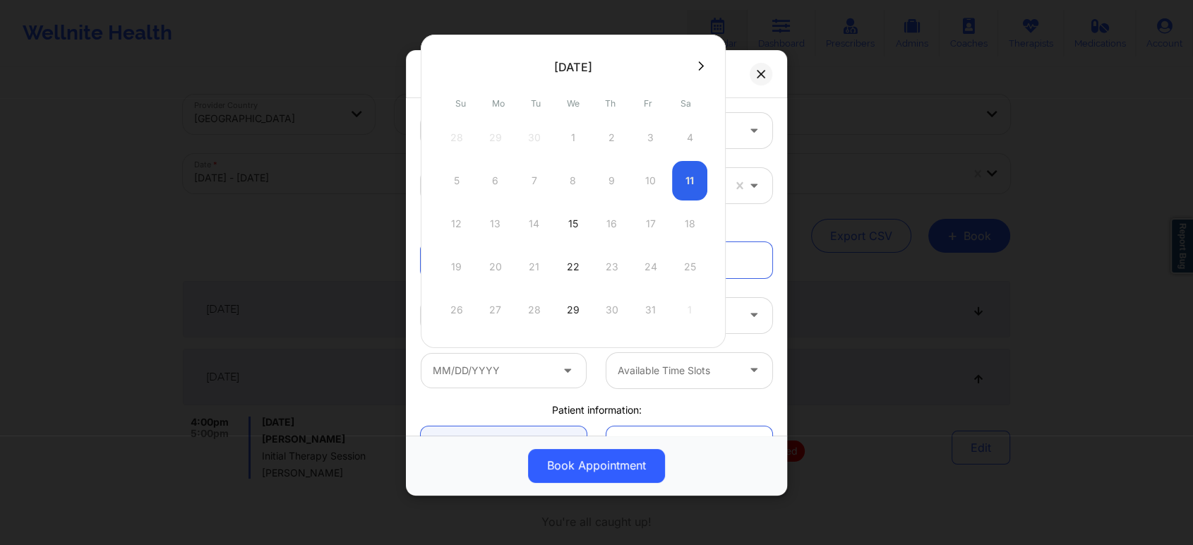
click at [487, 224] on div "12 13 14 15 16 17 18" at bounding box center [573, 224] width 268 height 40
click at [595, 397] on div "Available Time Slots" at bounding box center [596, 369] width 371 height 55
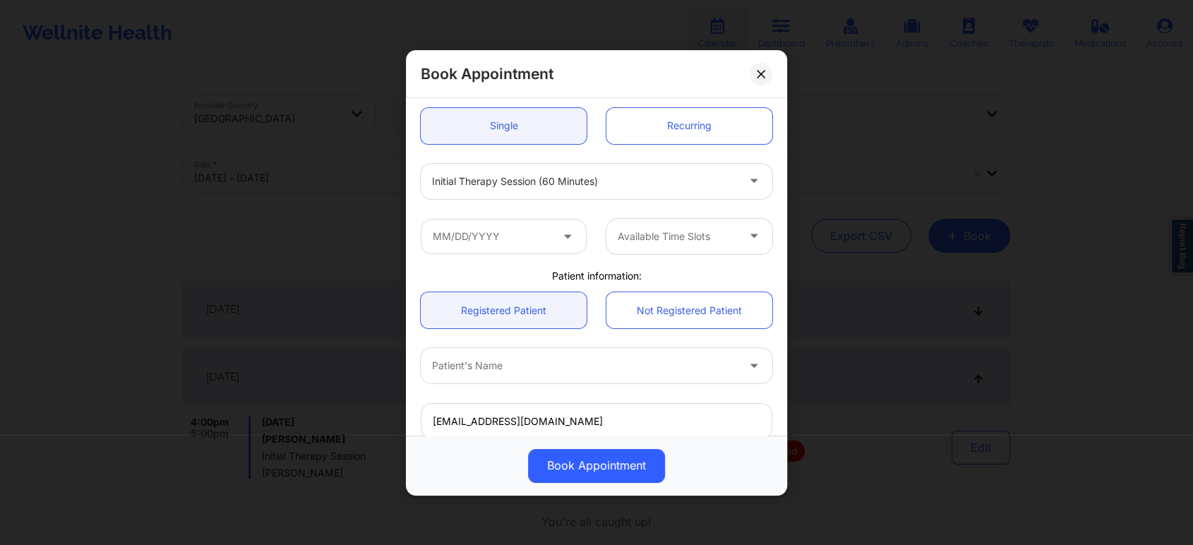
scroll to position [157, 0]
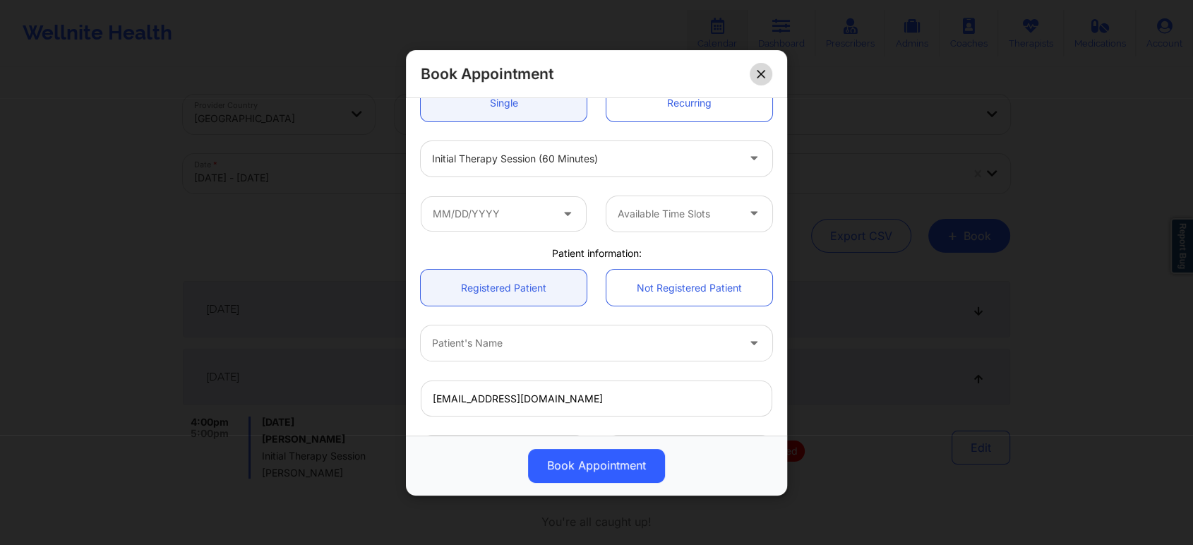
click at [763, 72] on icon at bounding box center [761, 74] width 8 height 8
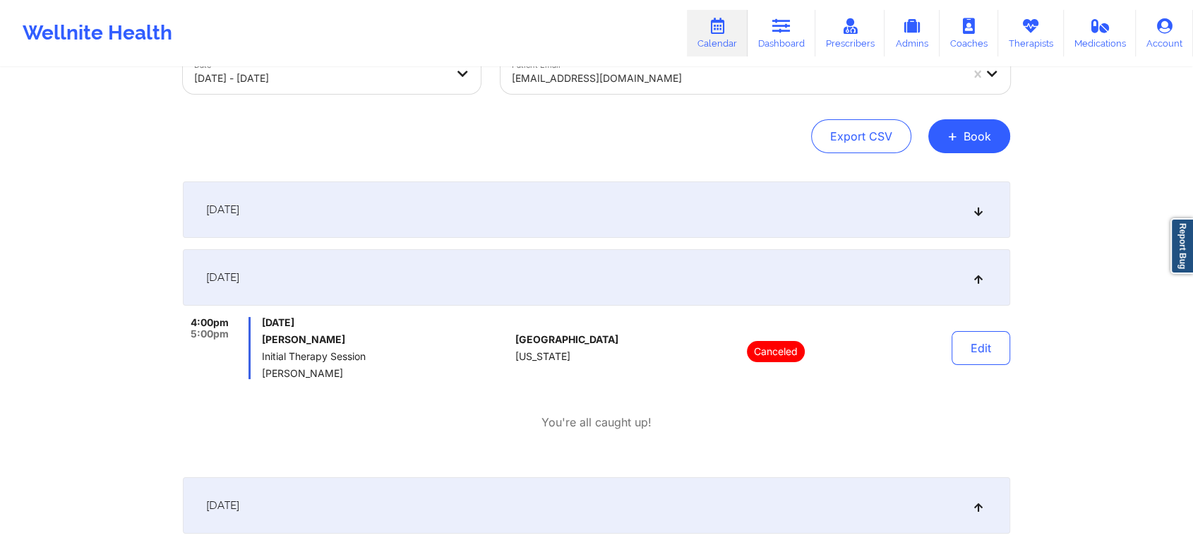
scroll to position [0, 0]
